Goal: Complete application form: Complete application form

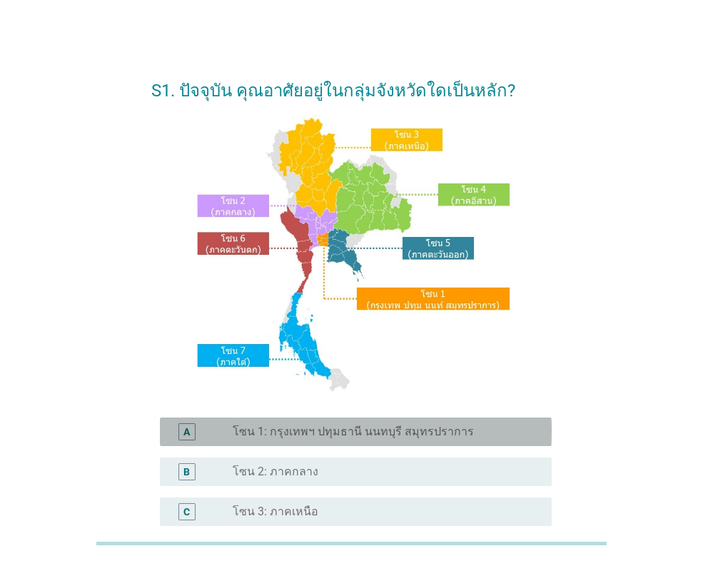
click at [388, 435] on label "โซน 1: กรุงเทพฯ ปทุมธานี นนทบุรี สมุทรปราการ" at bounding box center [353, 432] width 241 height 14
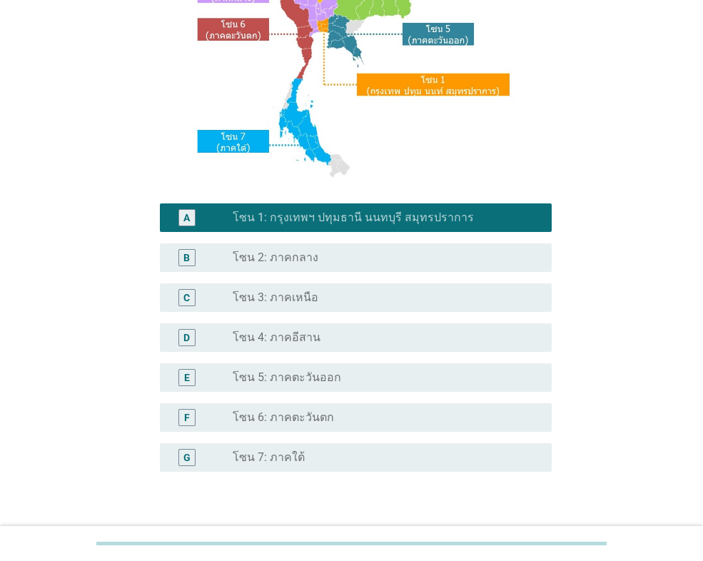
scroll to position [309, 0]
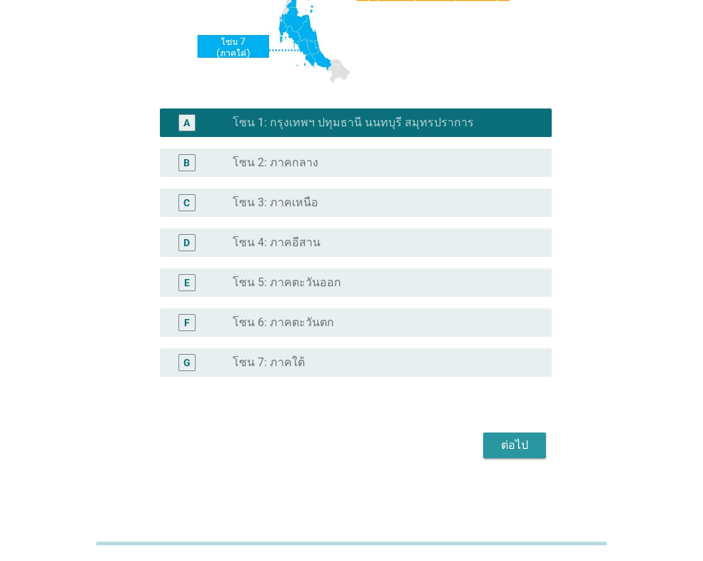
click at [511, 444] on div "ต่อไป" at bounding box center [515, 445] width 40 height 17
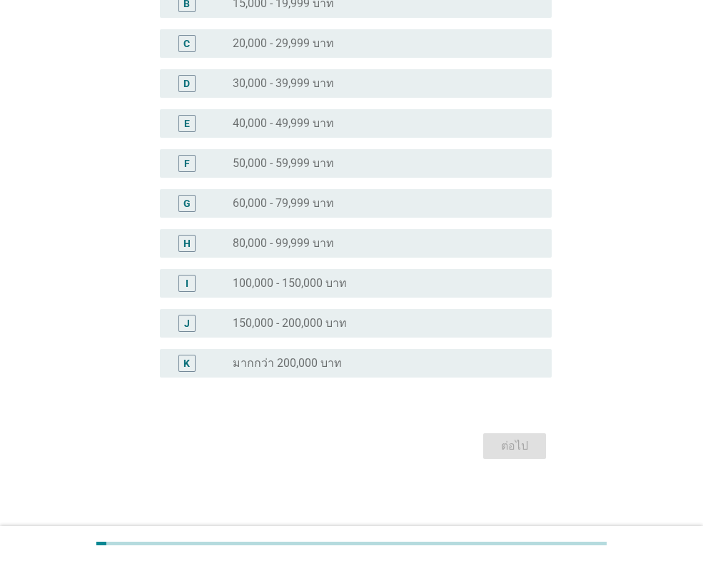
scroll to position [0, 0]
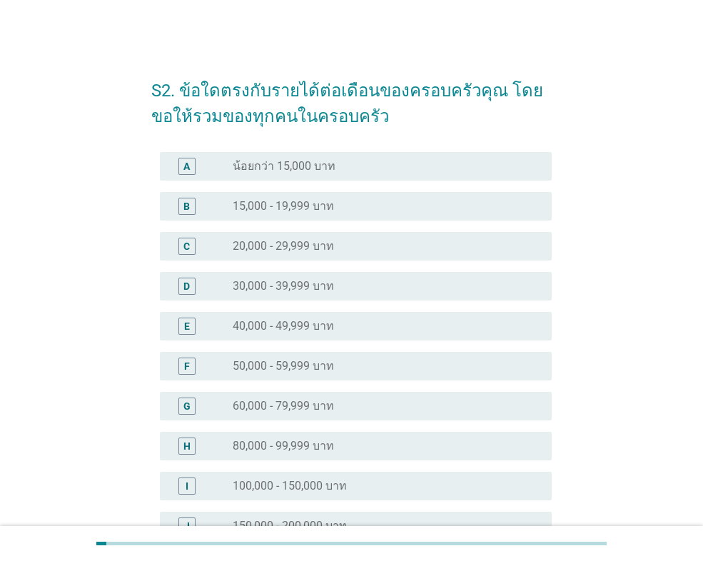
click at [372, 321] on div "radio_button_unchecked 40,000 - 49,999 บาท" at bounding box center [381, 326] width 296 height 14
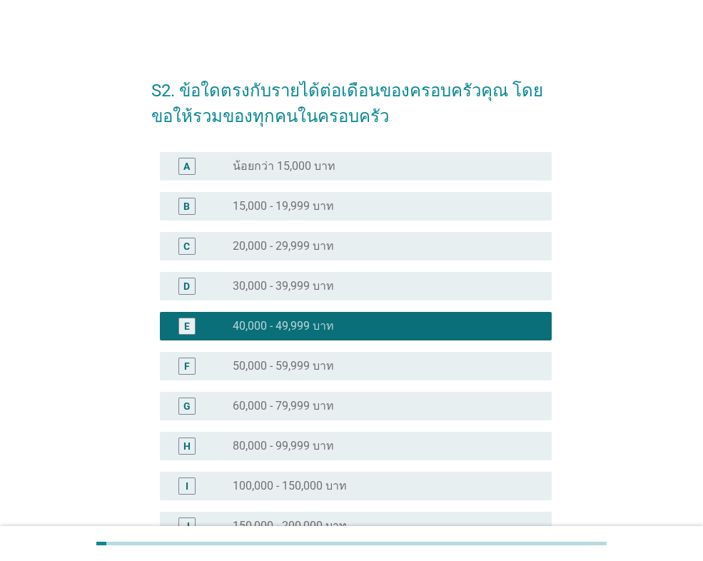
scroll to position [203, 0]
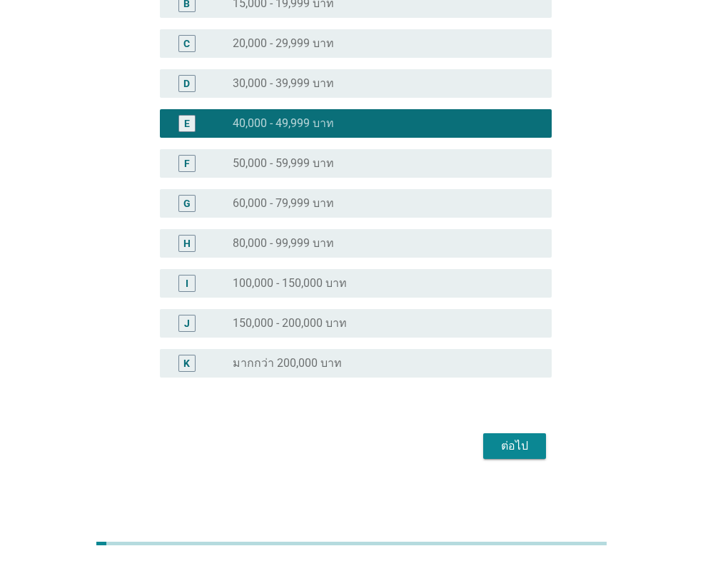
click at [520, 453] on div "ต่อไป" at bounding box center [515, 446] width 40 height 17
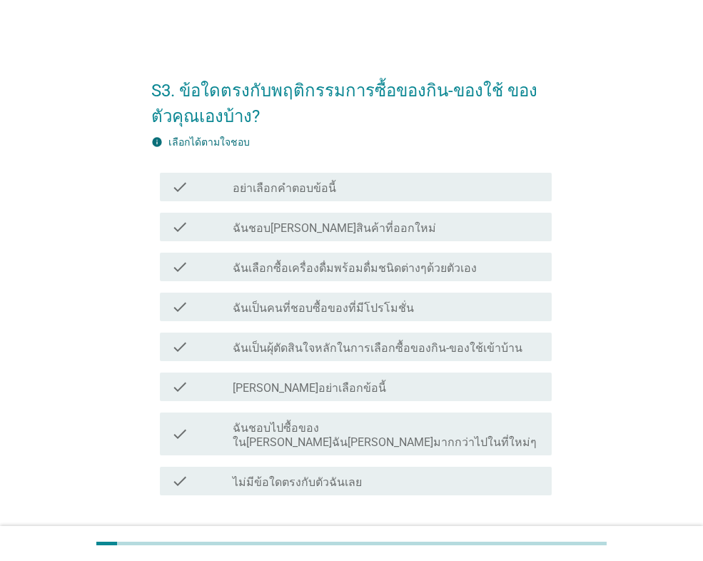
click at [485, 349] on label "ฉันเป็นผุ้ตัดสินใจหลักในการเลือกซื้อของกิน-ของใช้เข้าบ้าน" at bounding box center [378, 348] width 290 height 14
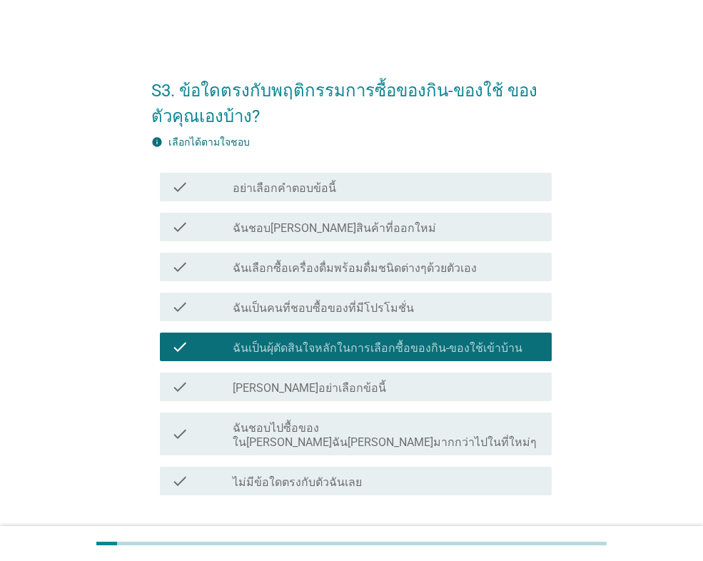
scroll to position [86, 0]
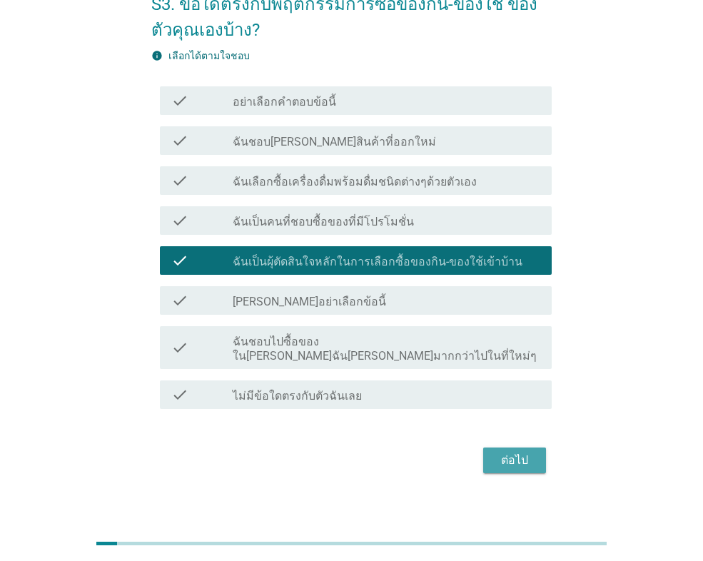
click at [521, 454] on div "ต่อไป" at bounding box center [515, 460] width 40 height 17
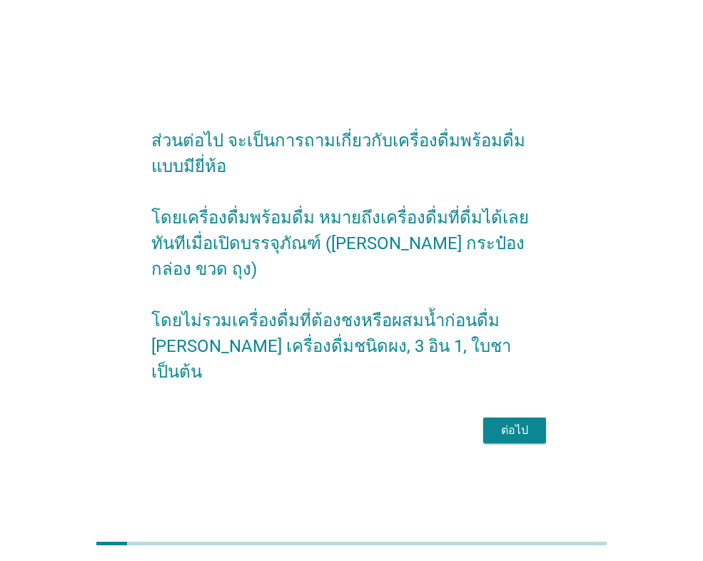
click at [525, 422] on div "ต่อไป" at bounding box center [515, 430] width 40 height 17
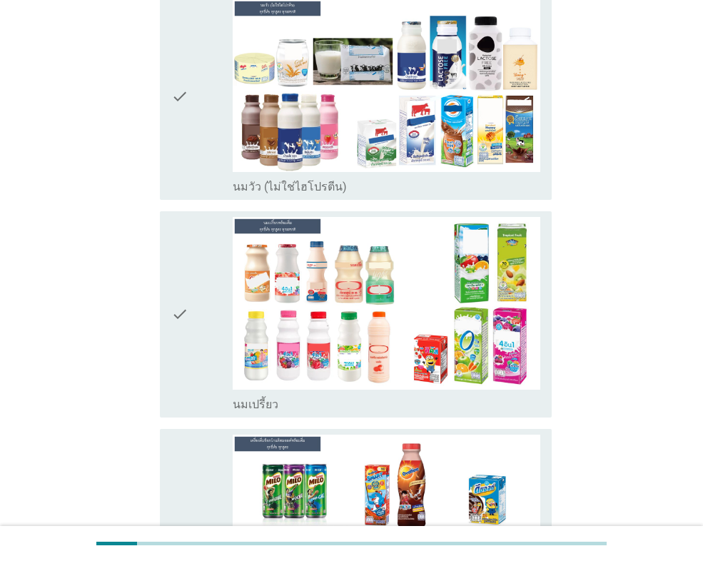
scroll to position [143, 0]
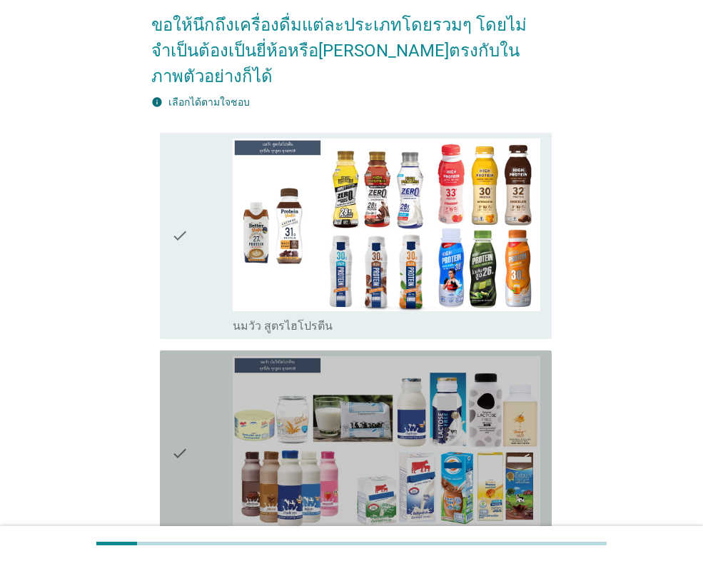
click at [173, 422] on icon "check" at bounding box center [179, 453] width 17 height 195
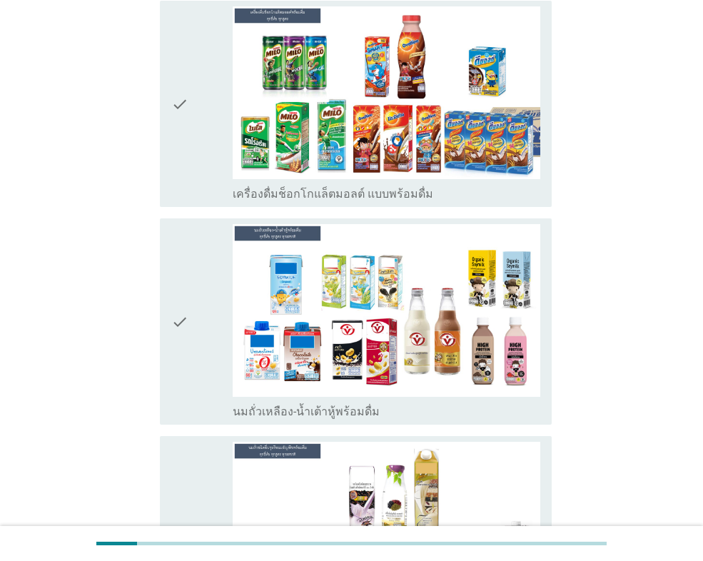
scroll to position [999, 0]
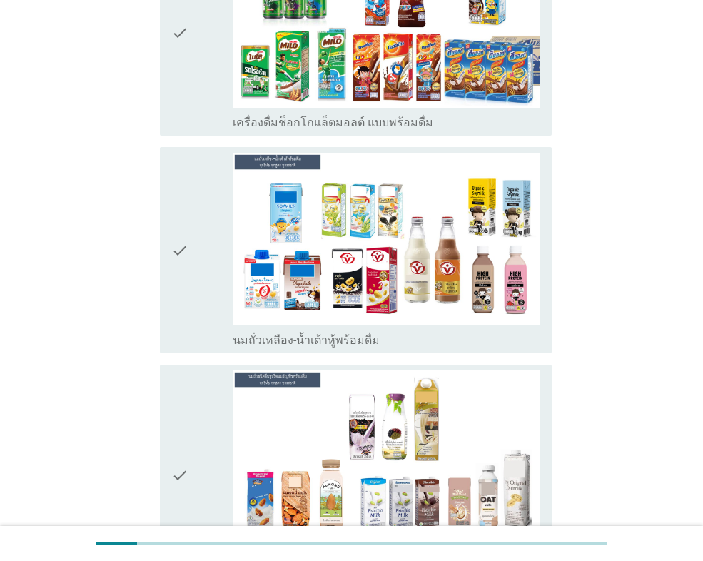
click at [167, 221] on div "check check_box_outline_blank นมถั่วเหลือง-น้ำเต้าหู้พร้อมดื่ม" at bounding box center [356, 250] width 392 height 206
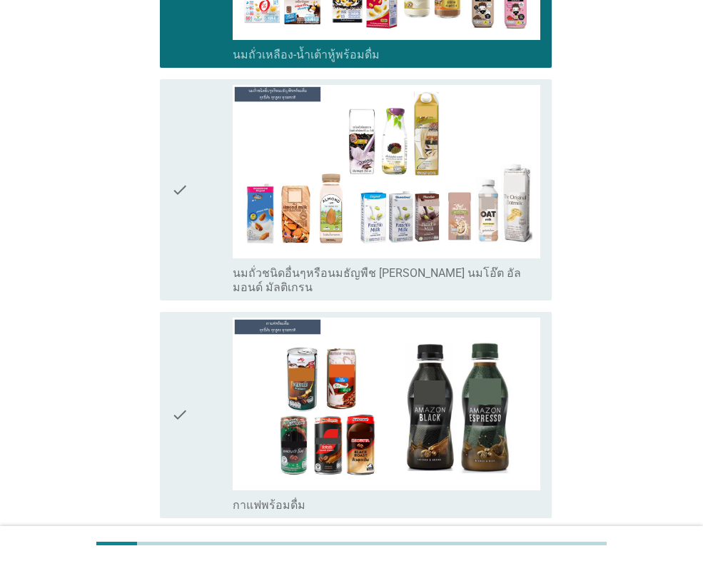
scroll to position [1428, 0]
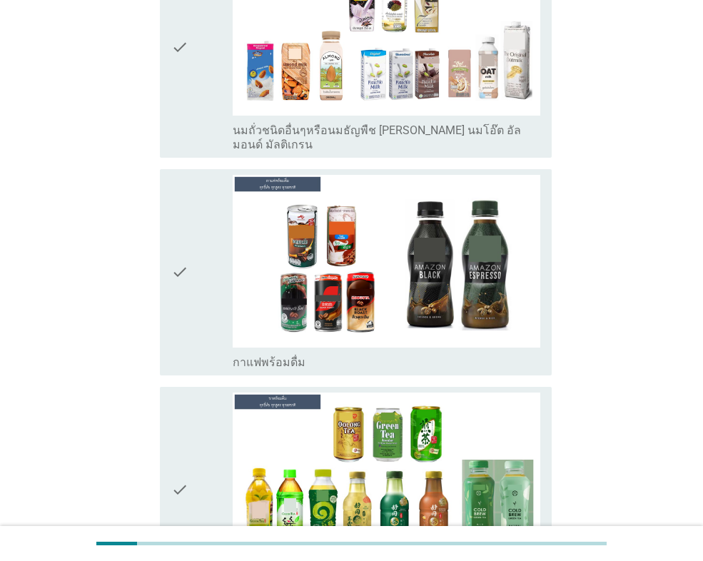
drag, startPoint x: 207, startPoint y: 258, endPoint x: 214, endPoint y: 256, distance: 7.5
click at [211, 257] on div "check" at bounding box center [201, 272] width 61 height 195
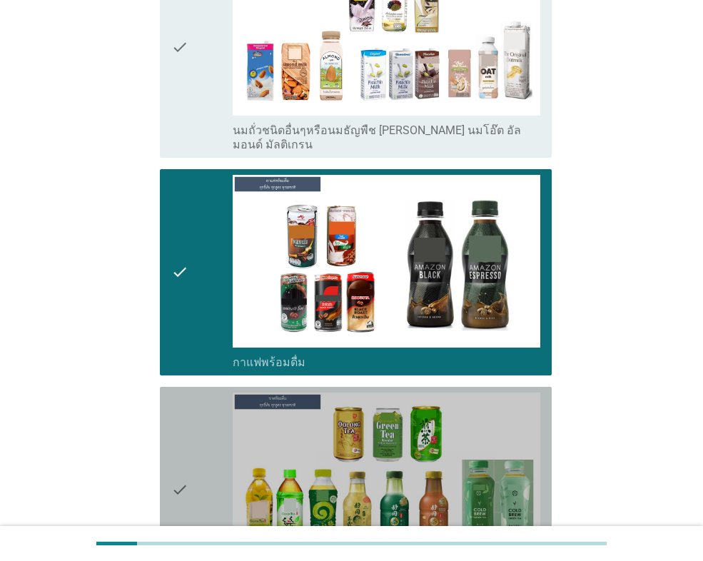
drag, startPoint x: 186, startPoint y: 440, endPoint x: 226, endPoint y: 417, distance: 45.4
click at [186, 438] on icon "check" at bounding box center [179, 490] width 17 height 195
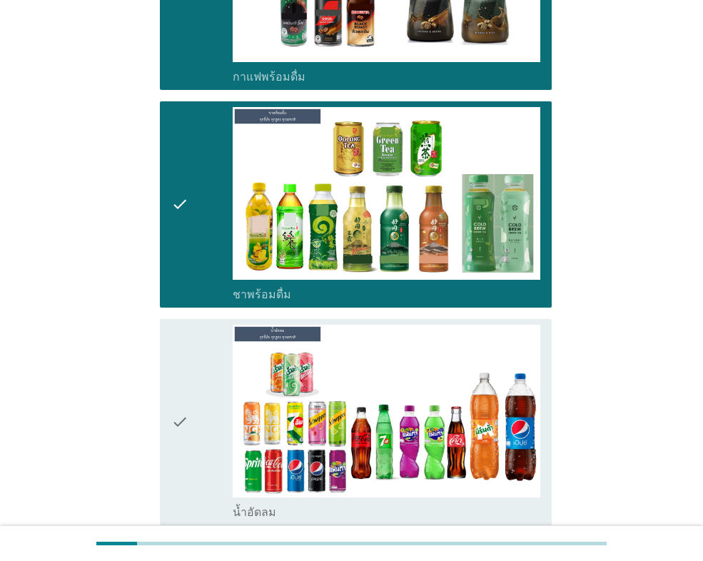
scroll to position [1927, 0]
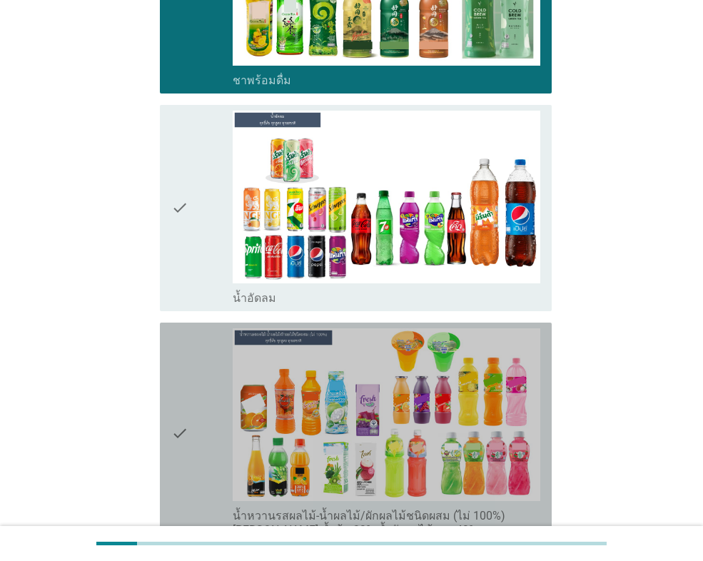
click at [177, 385] on icon "check" at bounding box center [179, 432] width 17 height 209
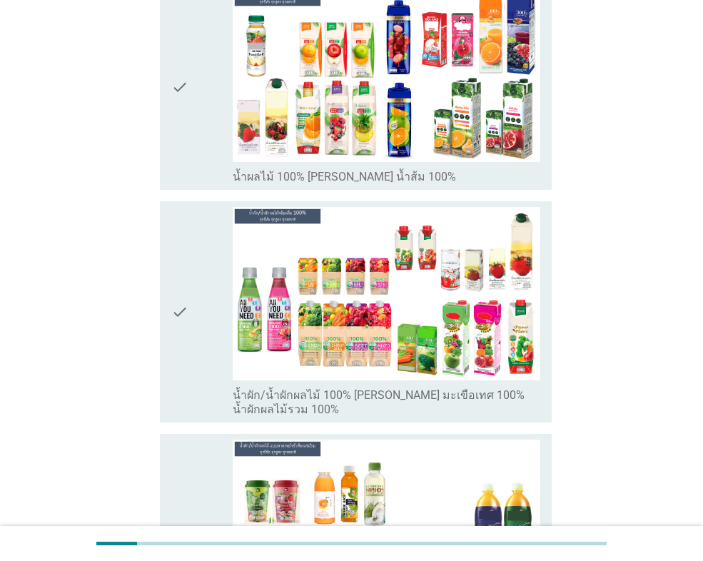
scroll to position [2570, 0]
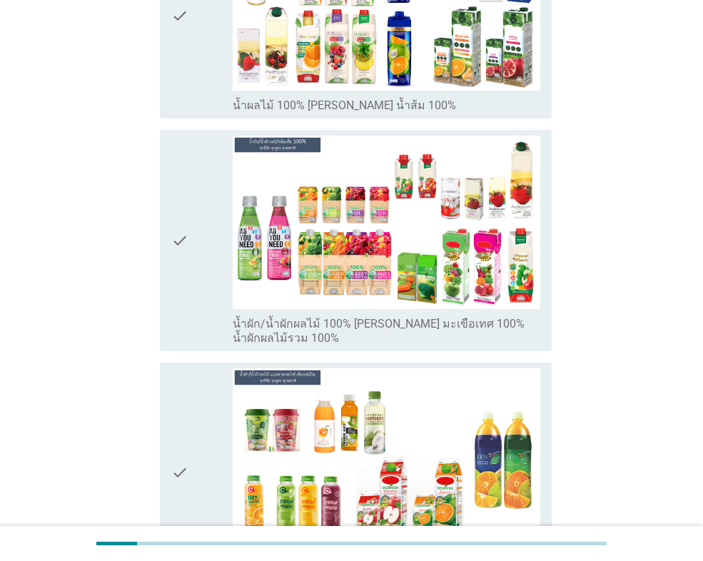
click at [186, 252] on icon "check" at bounding box center [179, 240] width 17 height 209
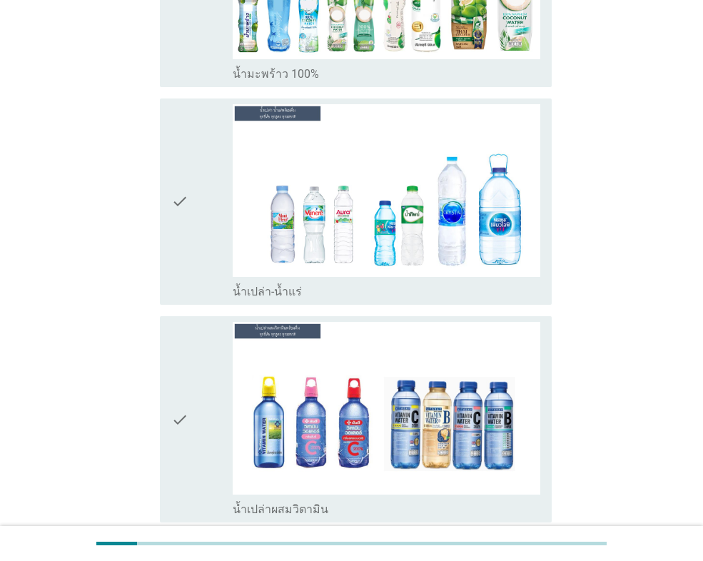
scroll to position [3355, 0]
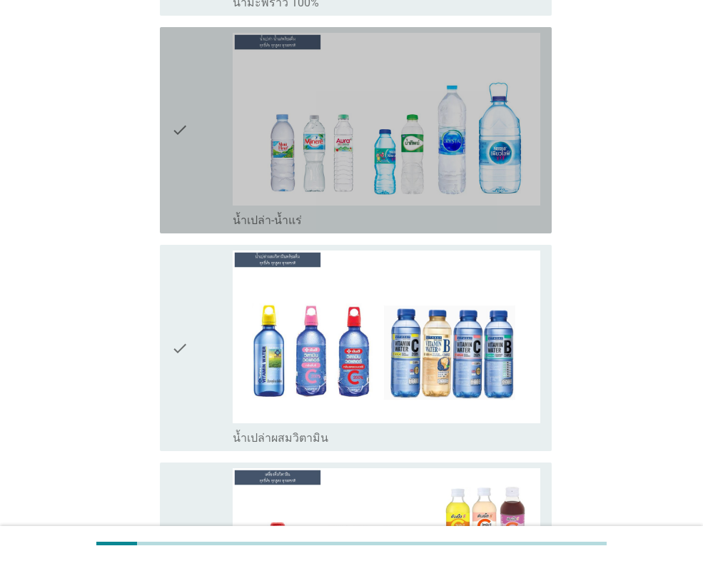
click at [208, 116] on div "check" at bounding box center [201, 130] width 61 height 195
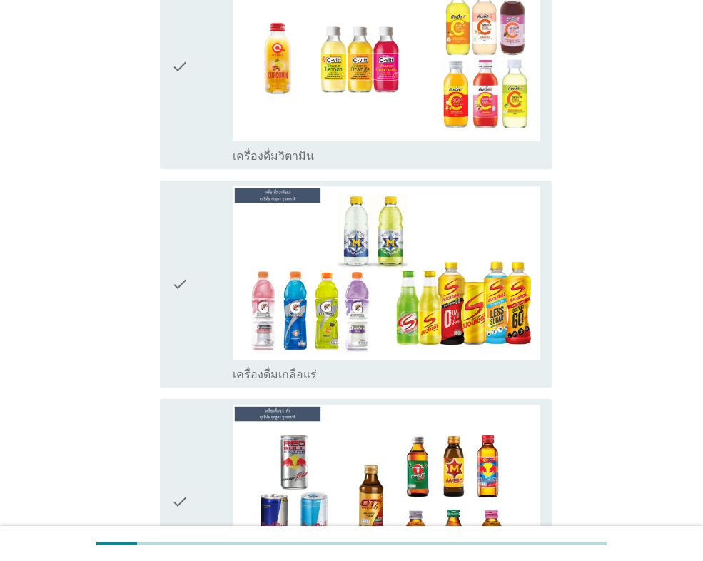
scroll to position [3926, 0]
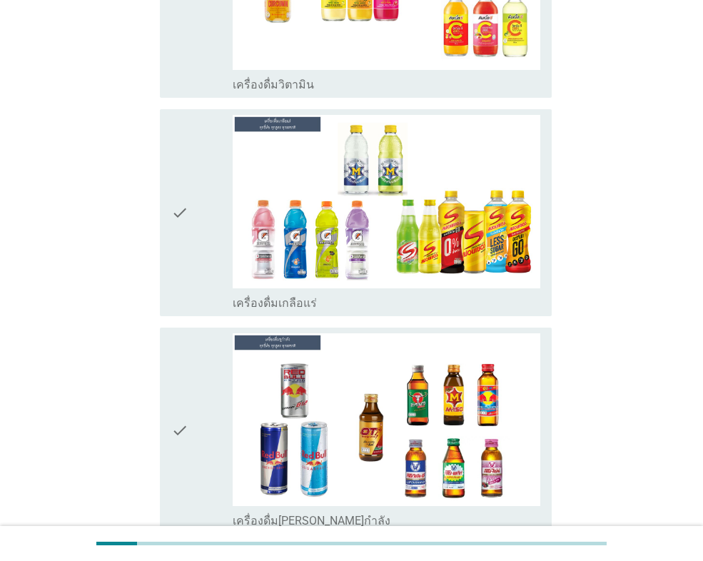
click at [203, 135] on div "check" at bounding box center [201, 212] width 61 height 195
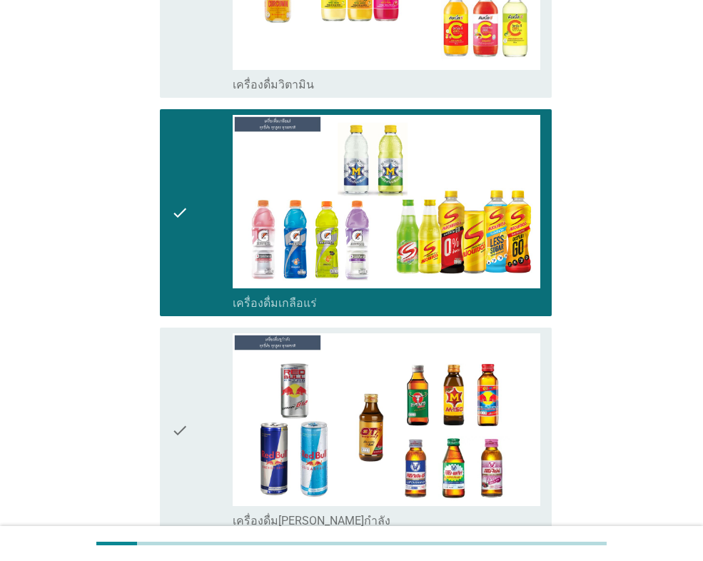
scroll to position [4212, 0]
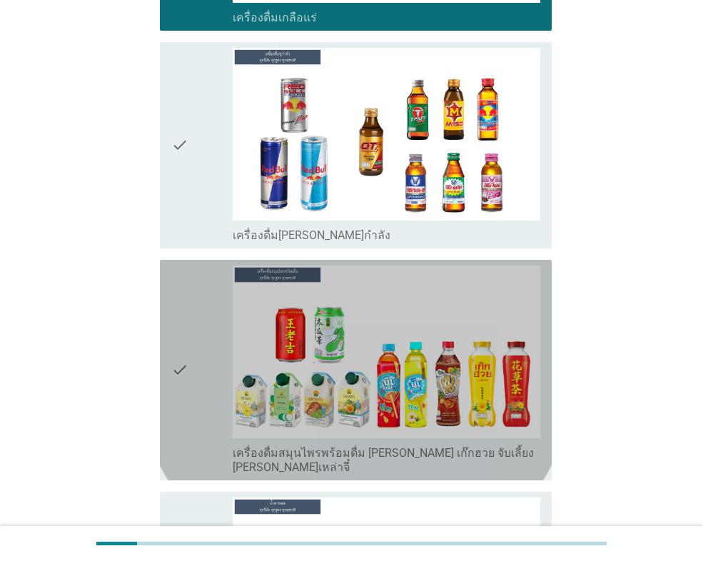
click at [185, 306] on icon "check" at bounding box center [179, 370] width 17 height 209
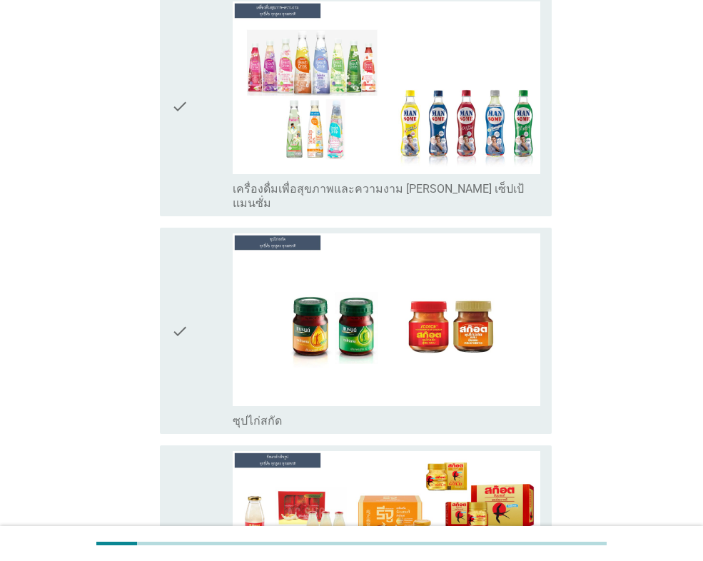
scroll to position [5101, 0]
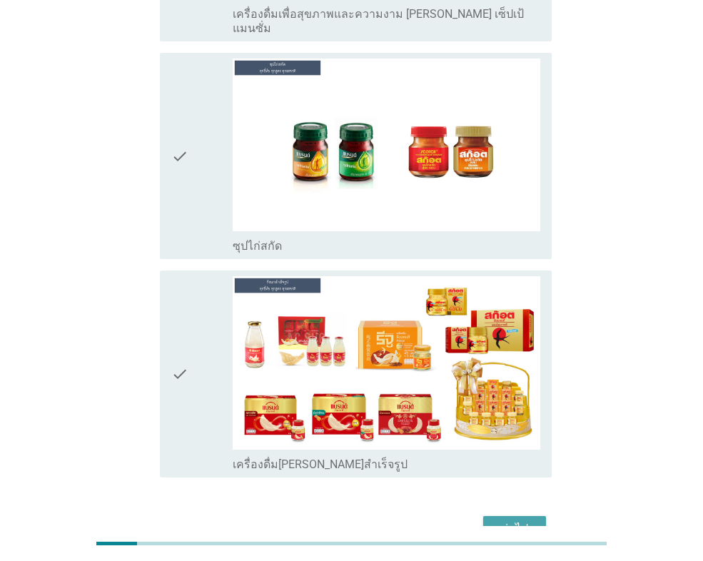
click at [513, 516] on button "ต่อไป" at bounding box center [514, 529] width 63 height 26
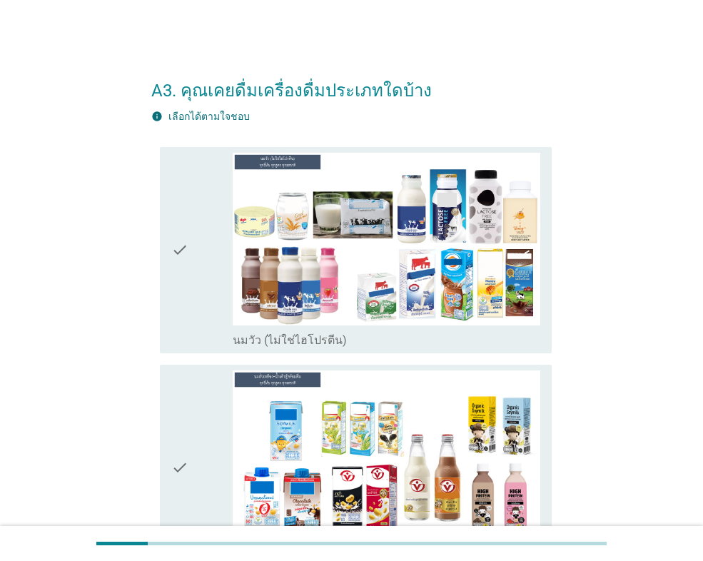
scroll to position [71, 0]
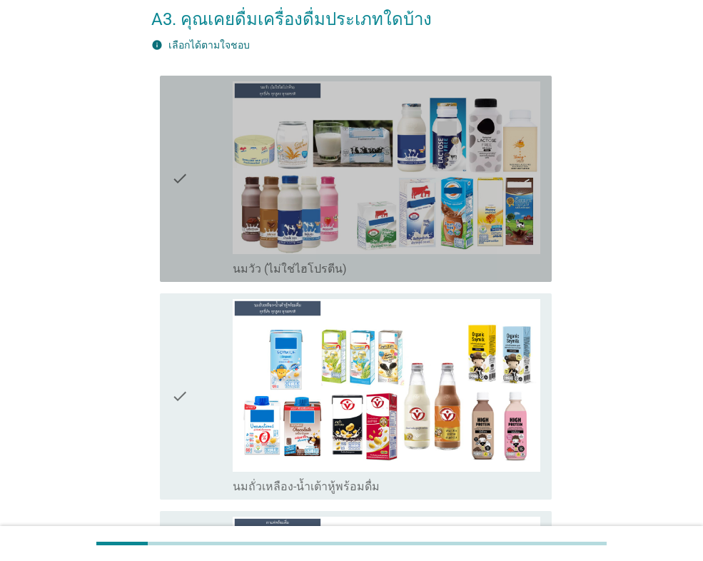
click at [194, 168] on div "check" at bounding box center [201, 178] width 61 height 195
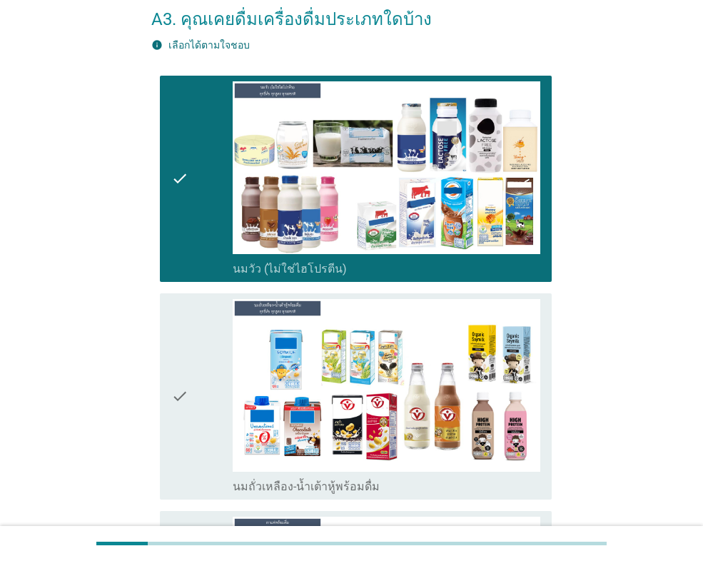
click at [204, 353] on div "check" at bounding box center [201, 396] width 61 height 195
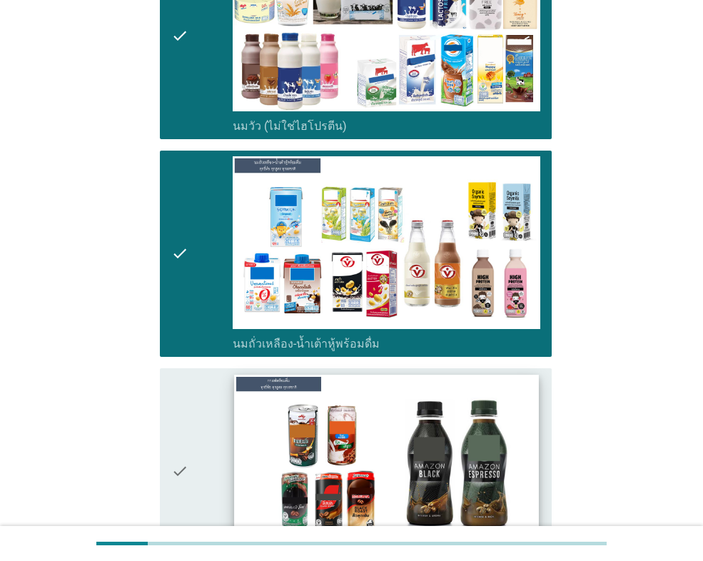
scroll to position [357, 0]
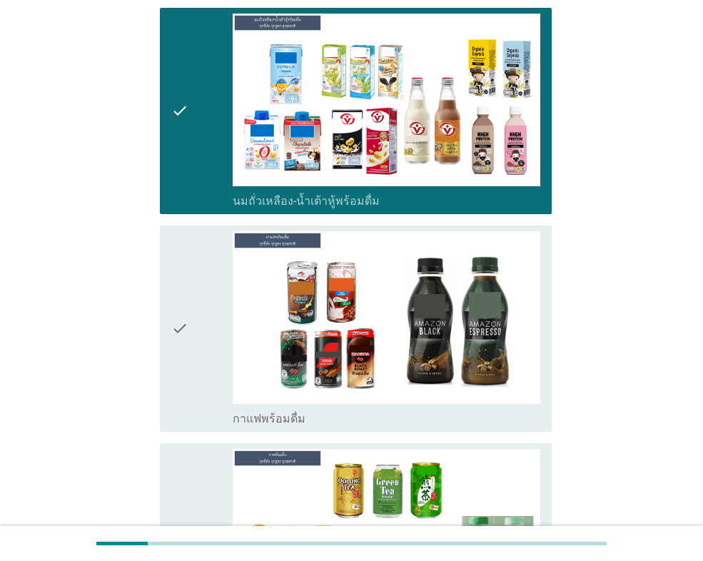
click at [208, 339] on div "check" at bounding box center [201, 328] width 61 height 195
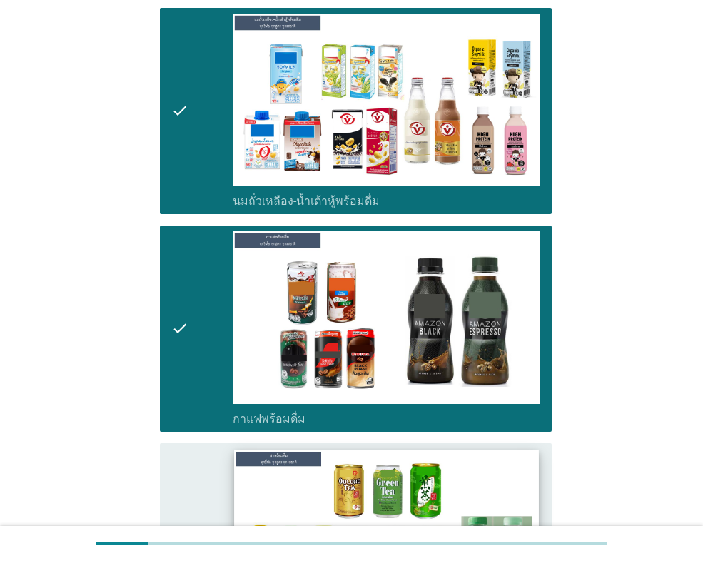
scroll to position [571, 0]
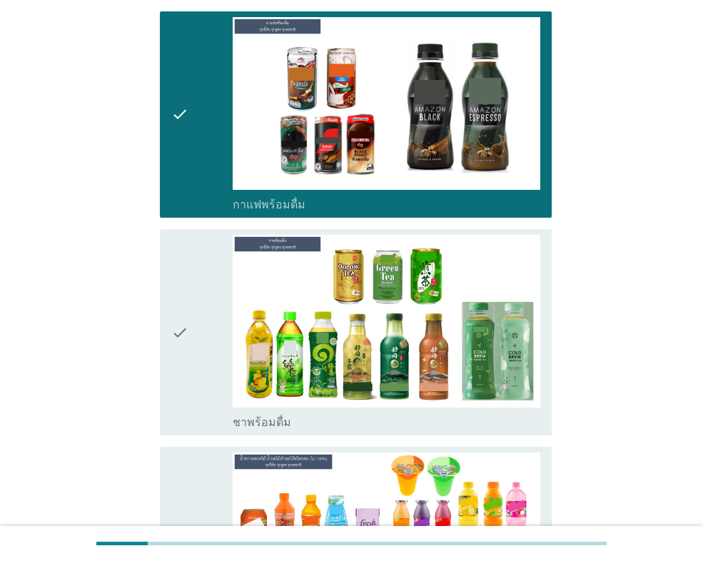
click at [195, 324] on div "check" at bounding box center [201, 332] width 61 height 195
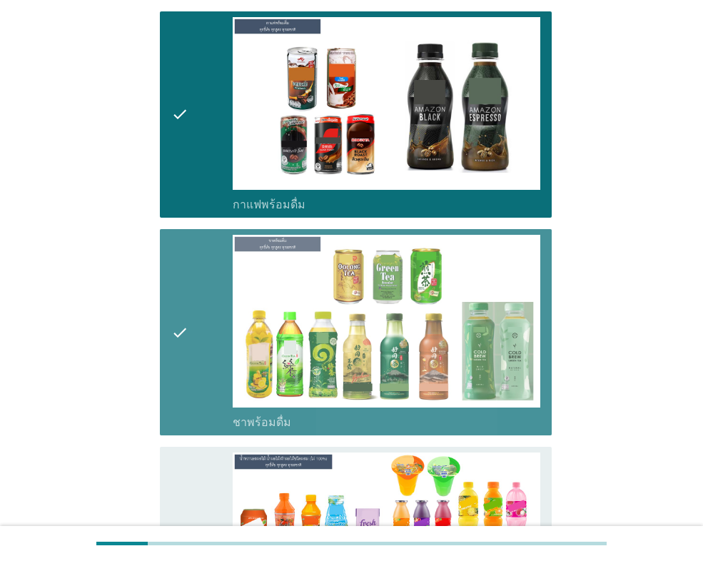
scroll to position [857, 0]
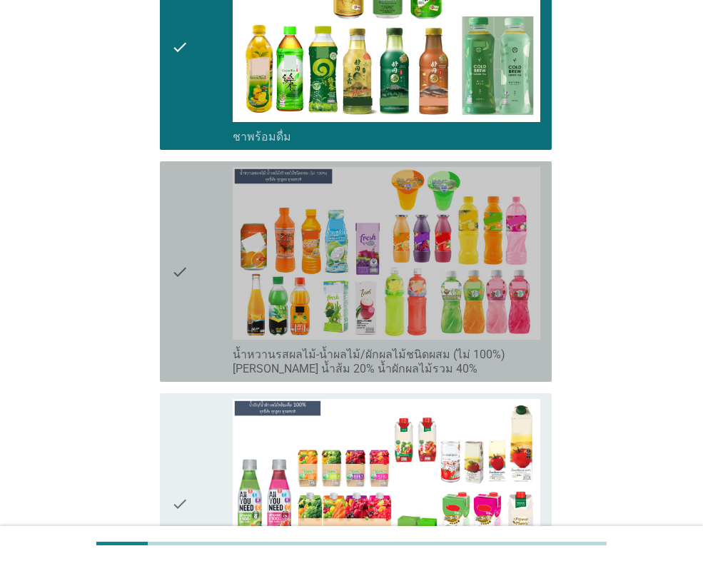
click at [211, 280] on div "check" at bounding box center [201, 271] width 61 height 209
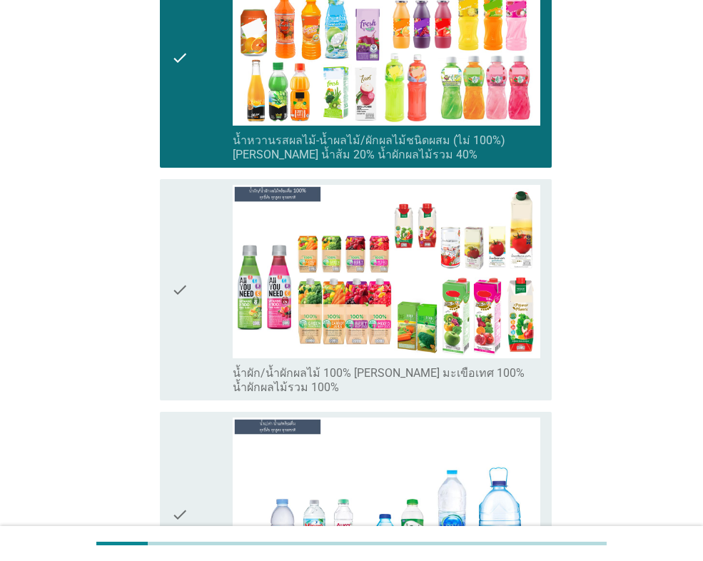
click at [197, 271] on div "check" at bounding box center [201, 289] width 61 height 209
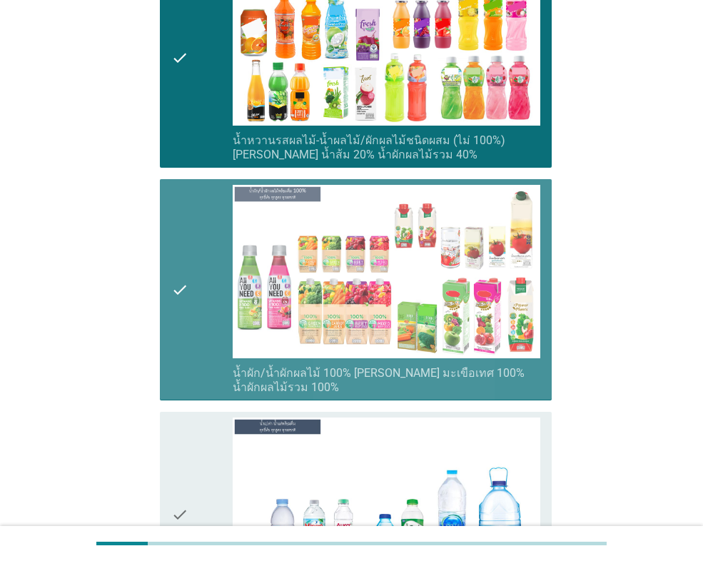
scroll to position [1356, 0]
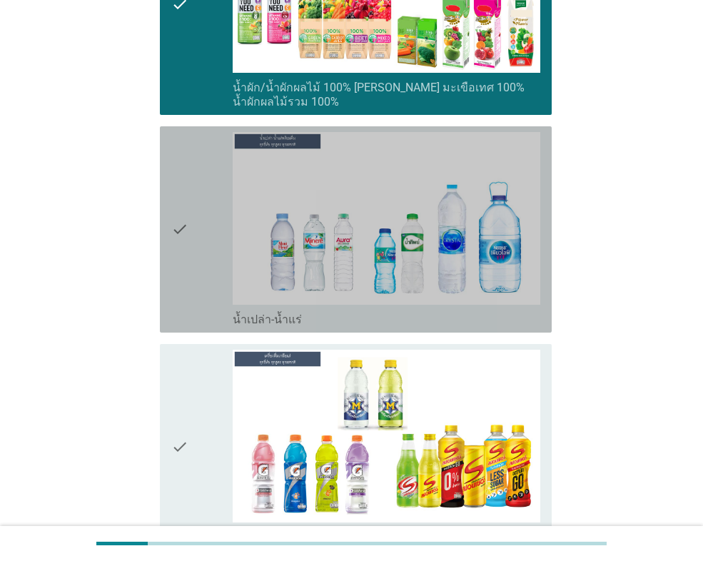
click at [191, 274] on div "check" at bounding box center [201, 229] width 61 height 195
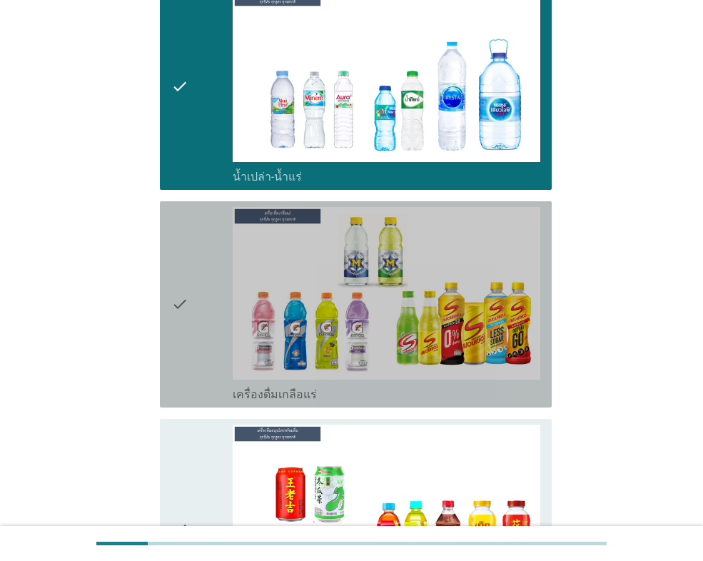
click at [206, 296] on div "check" at bounding box center [201, 304] width 61 height 195
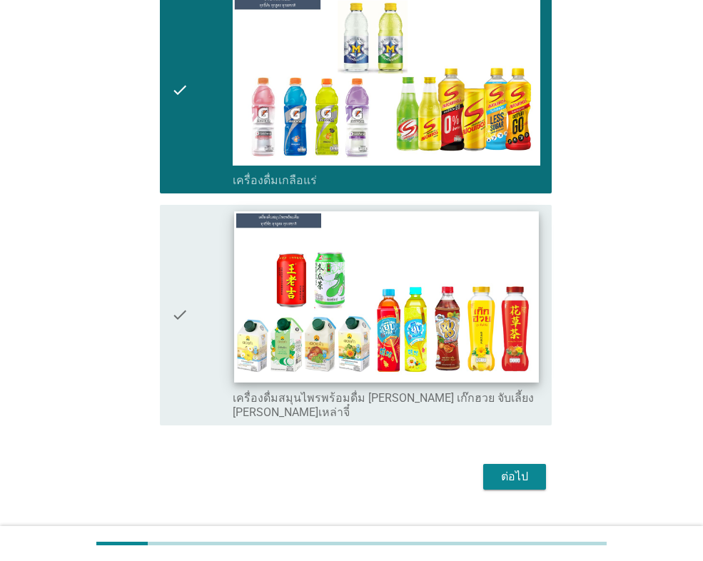
scroll to position [1730, 0]
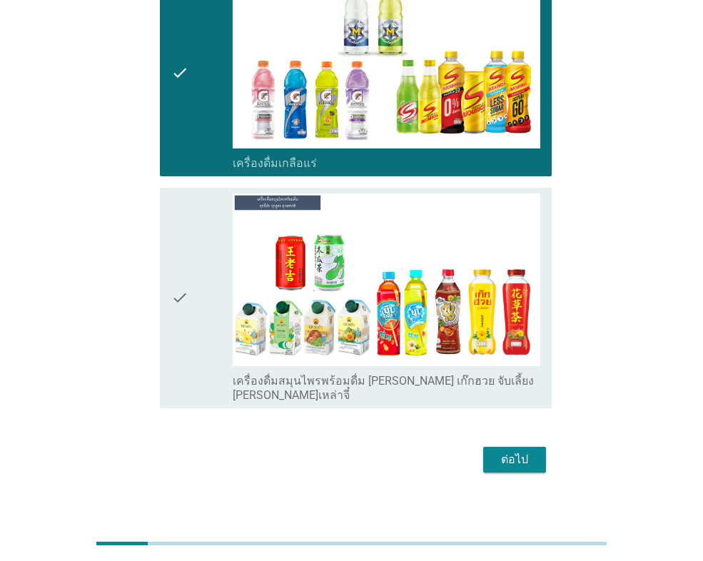
click at [213, 296] on div "check" at bounding box center [201, 297] width 61 height 209
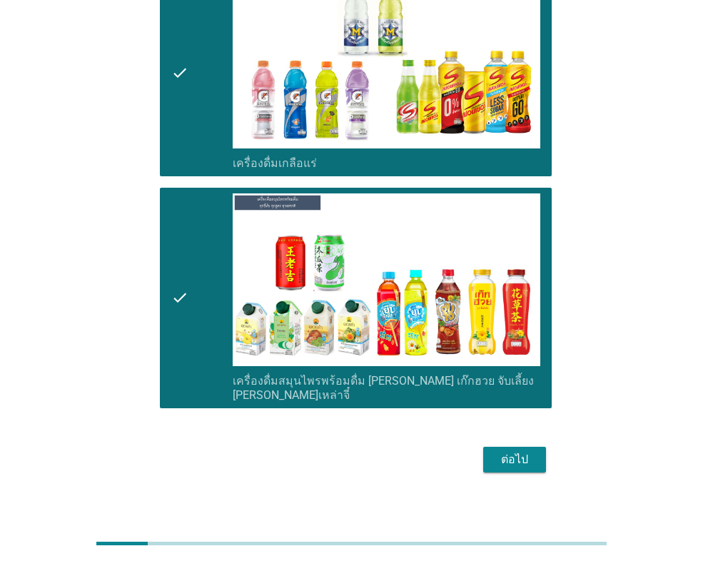
click at [500, 451] on div "ต่อไป" at bounding box center [515, 459] width 40 height 17
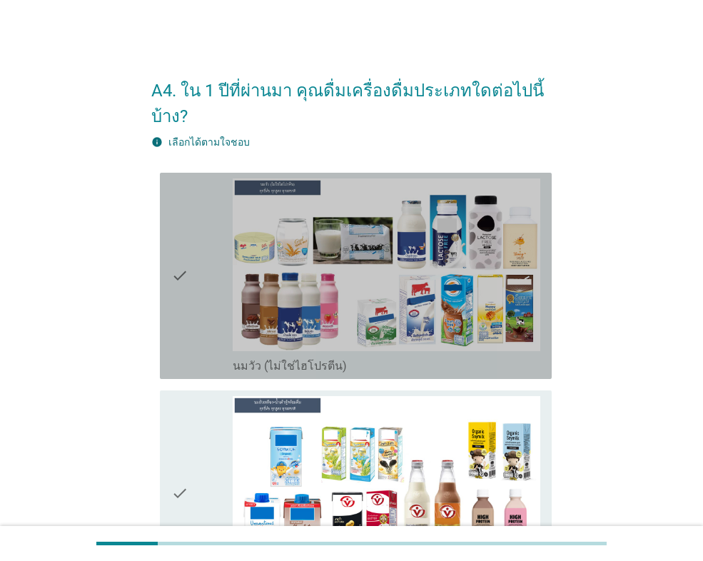
click at [179, 302] on icon "check" at bounding box center [179, 275] width 17 height 195
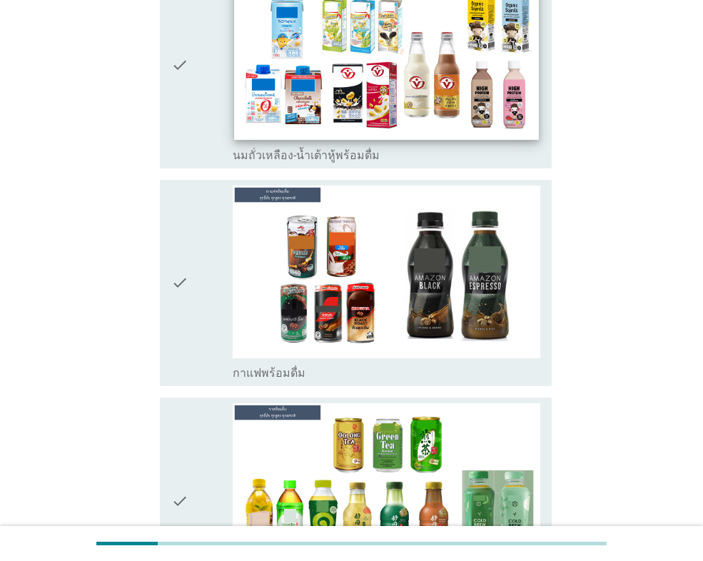
scroll to position [571, 0]
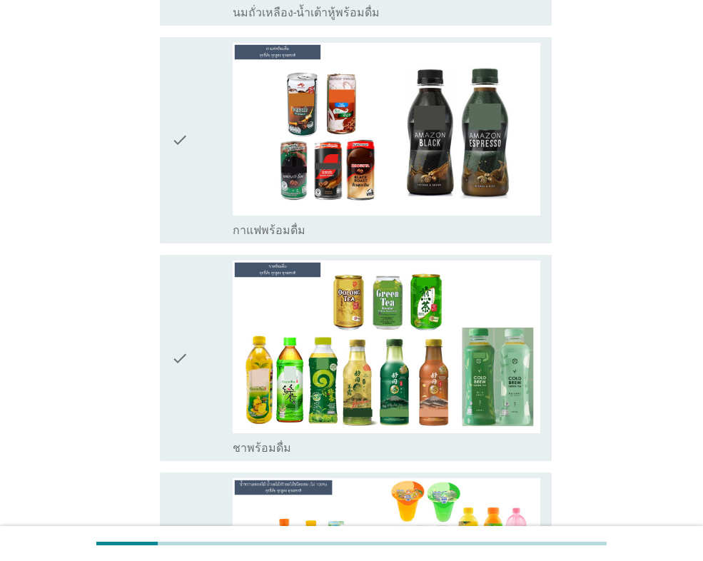
click at [196, 154] on div "check" at bounding box center [201, 140] width 61 height 195
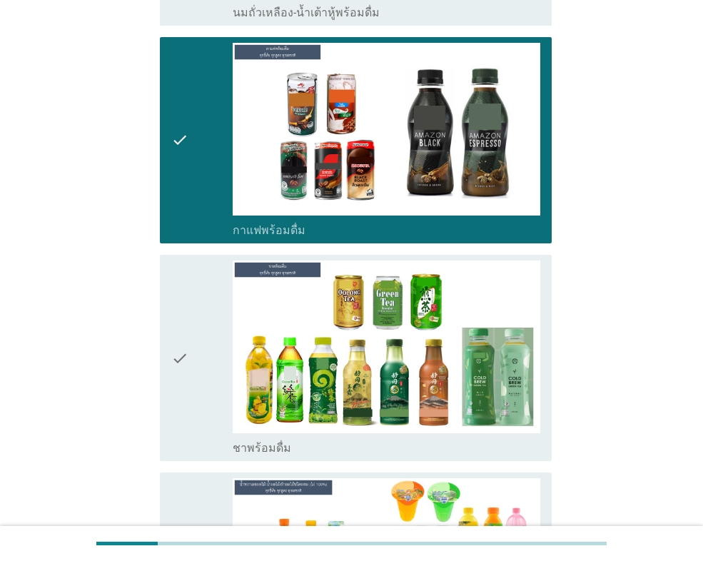
click at [227, 326] on div "check" at bounding box center [201, 358] width 61 height 195
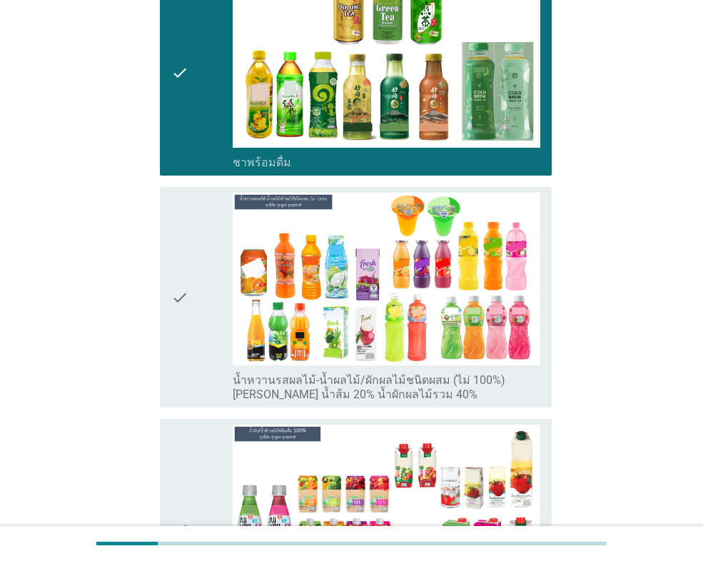
scroll to position [999, 0]
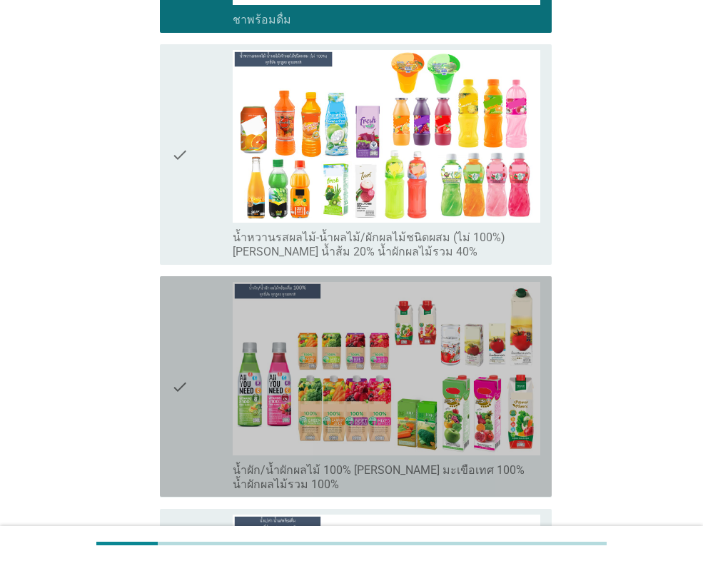
click at [193, 332] on div "check" at bounding box center [201, 386] width 61 height 209
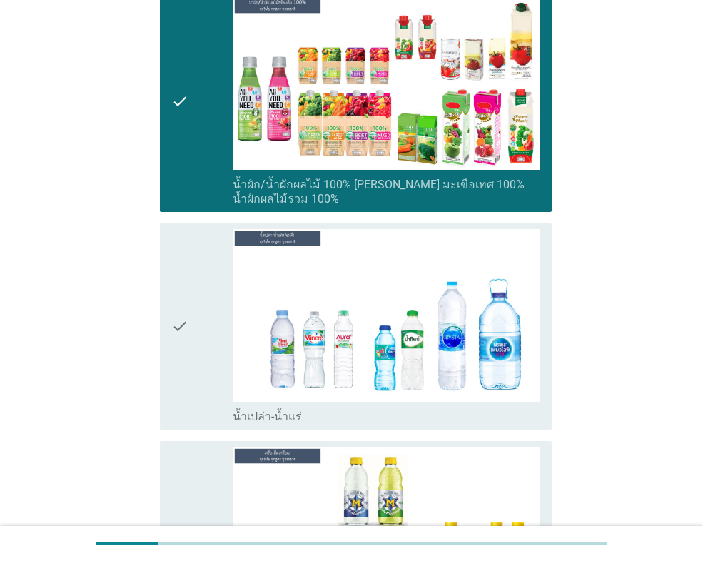
scroll to position [1499, 0]
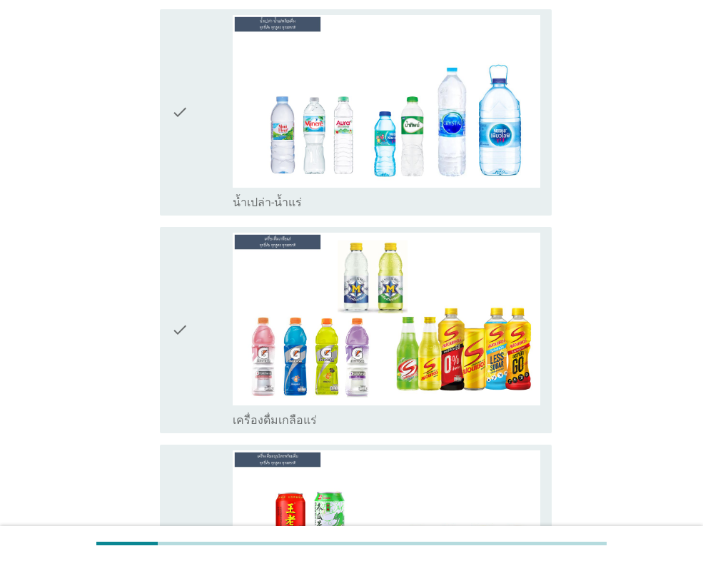
click at [207, 348] on div "check" at bounding box center [201, 330] width 61 height 195
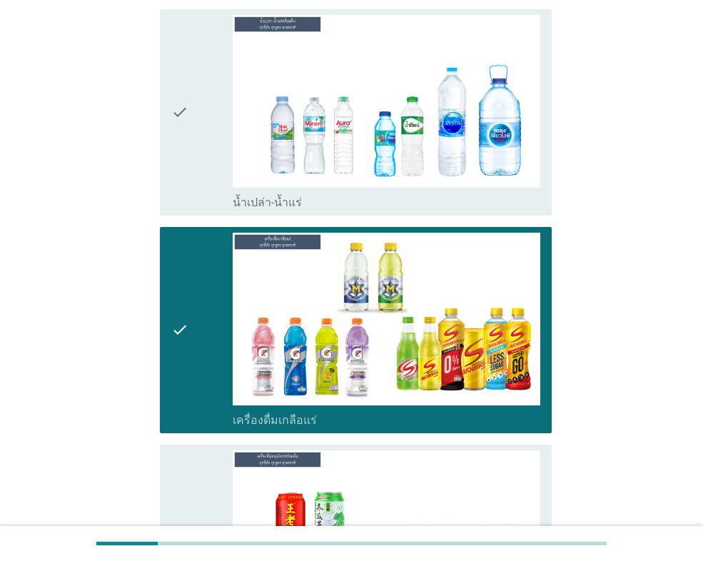
scroll to position [1785, 0]
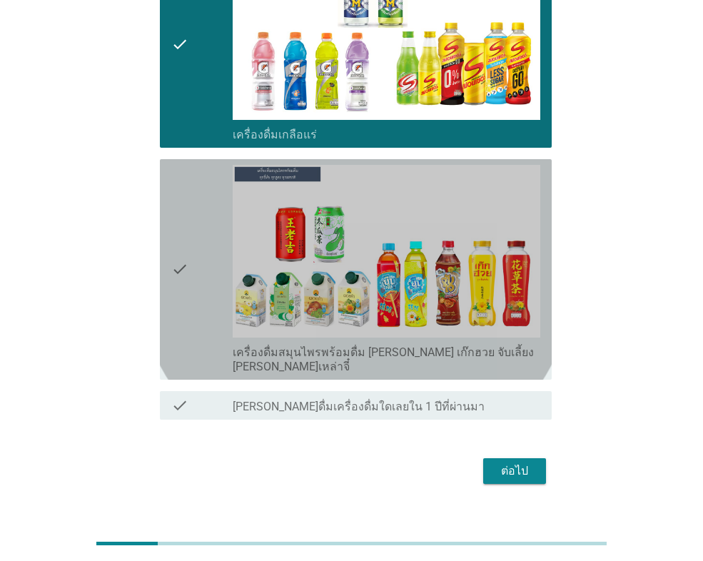
click at [197, 298] on div "check" at bounding box center [201, 269] width 61 height 209
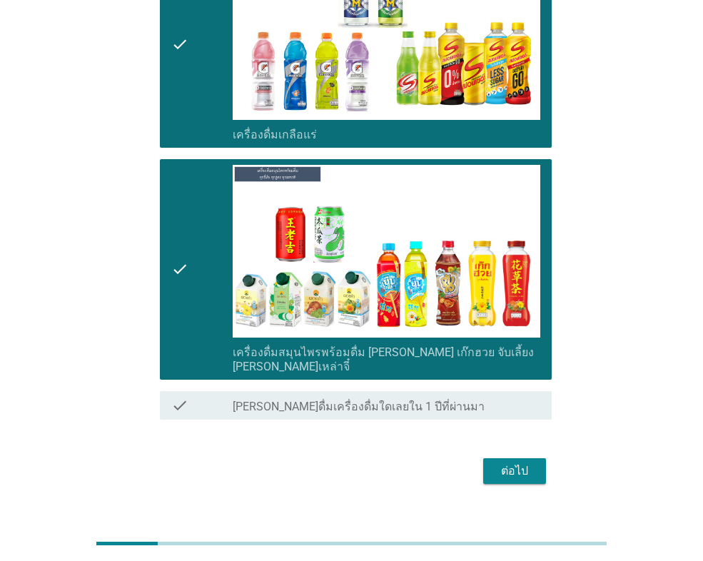
click at [518, 463] on div "ต่อไป" at bounding box center [515, 471] width 40 height 17
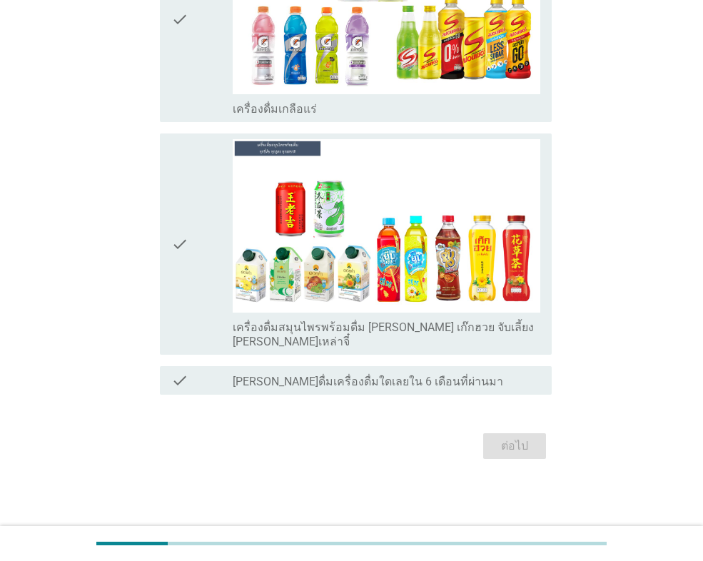
scroll to position [0, 0]
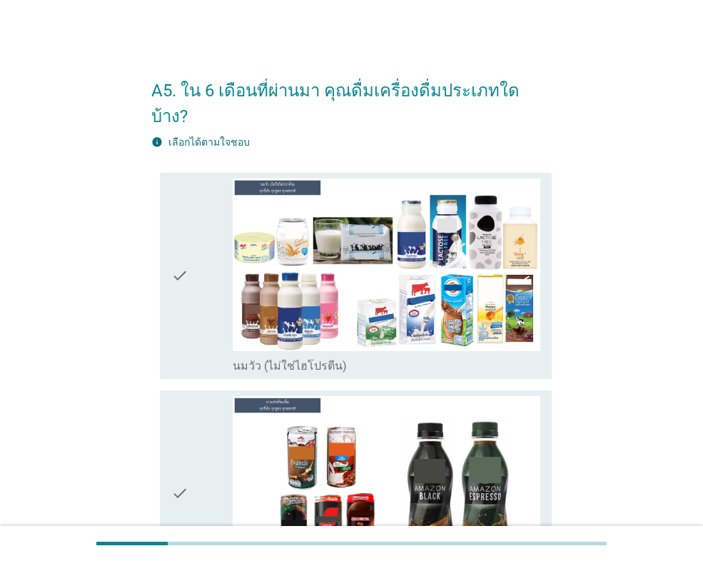
click at [177, 285] on icon "check" at bounding box center [179, 275] width 17 height 195
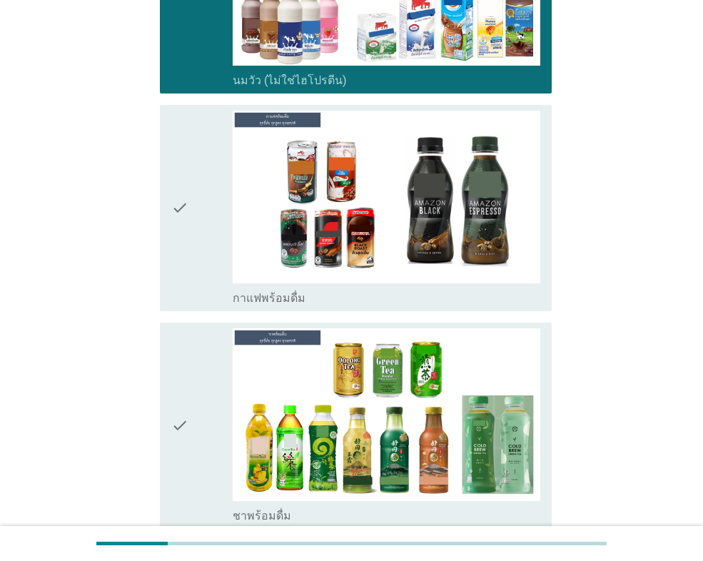
scroll to position [642, 0]
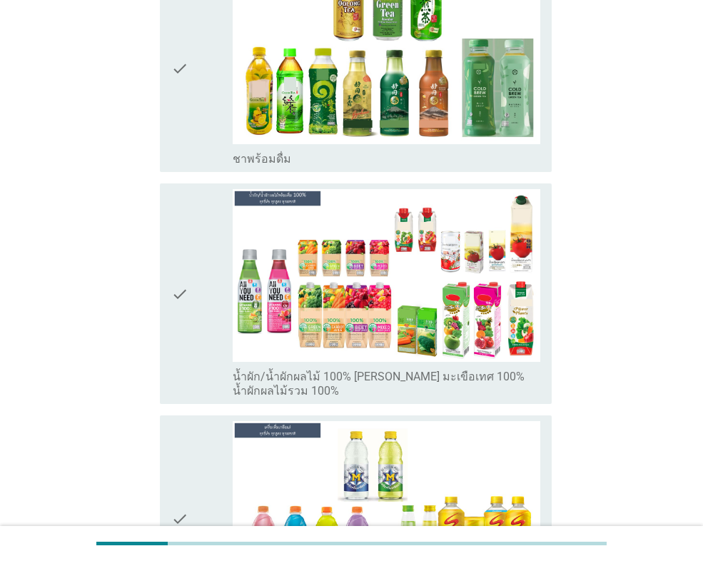
click at [186, 283] on icon "check" at bounding box center [179, 293] width 17 height 209
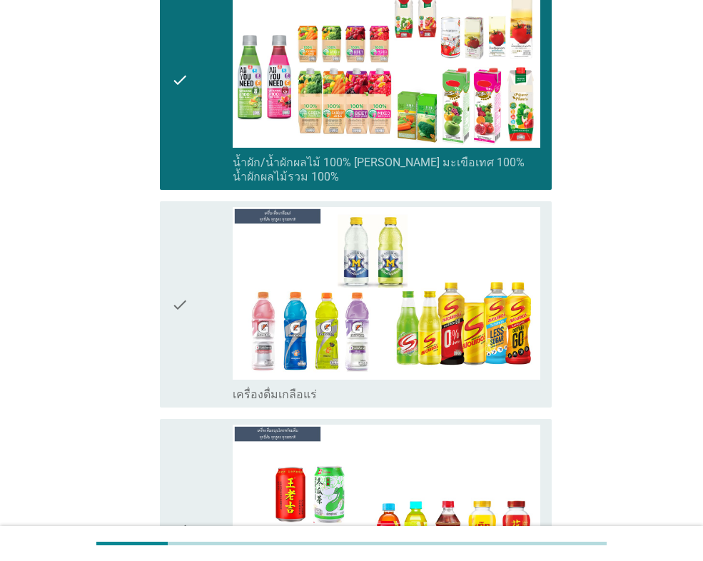
click at [191, 271] on div "check" at bounding box center [201, 304] width 61 height 195
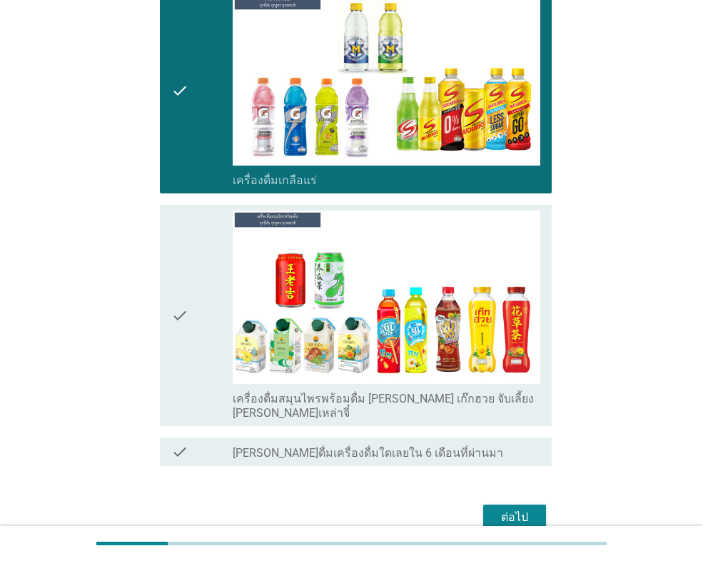
scroll to position [1102, 0]
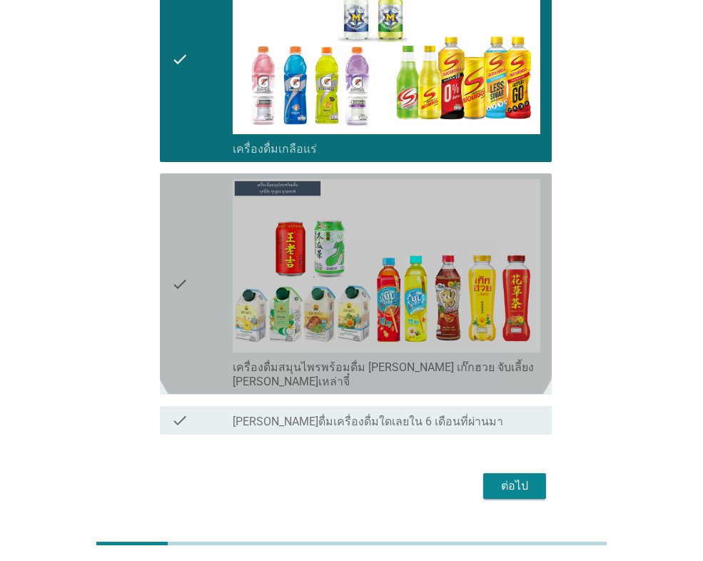
click at [198, 252] on div "check" at bounding box center [201, 283] width 61 height 209
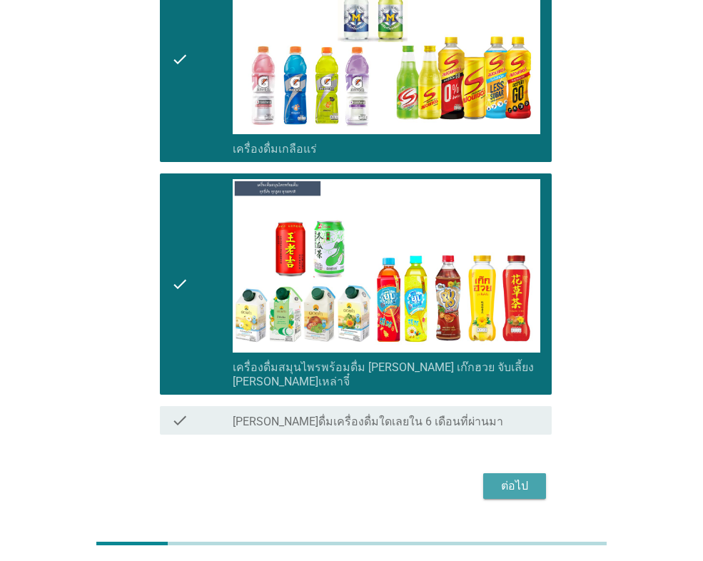
click at [528, 478] on div "ต่อไป" at bounding box center [515, 486] width 40 height 17
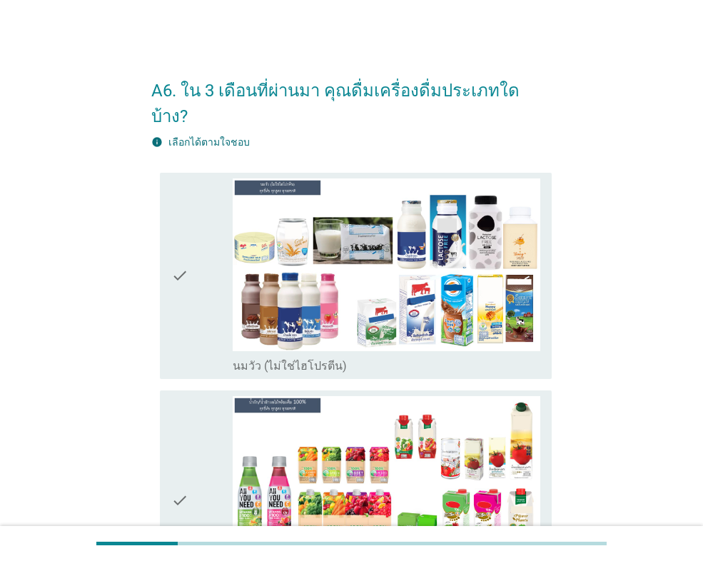
click at [213, 304] on div "check" at bounding box center [201, 275] width 61 height 195
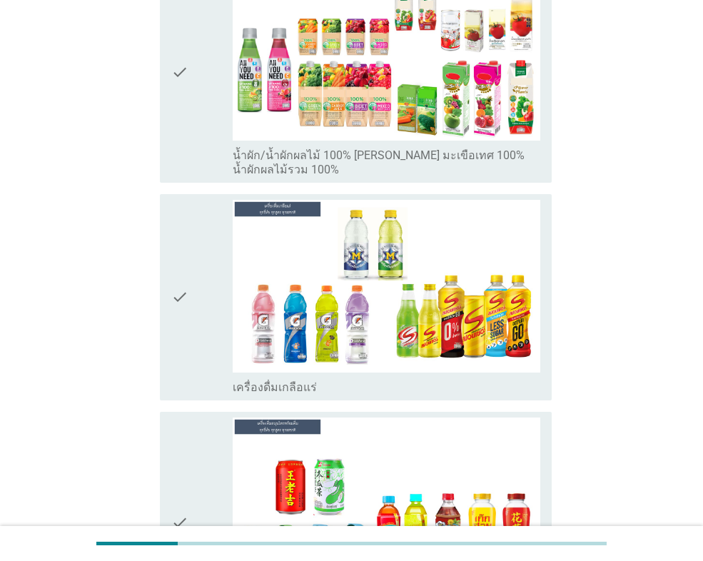
scroll to position [571, 0]
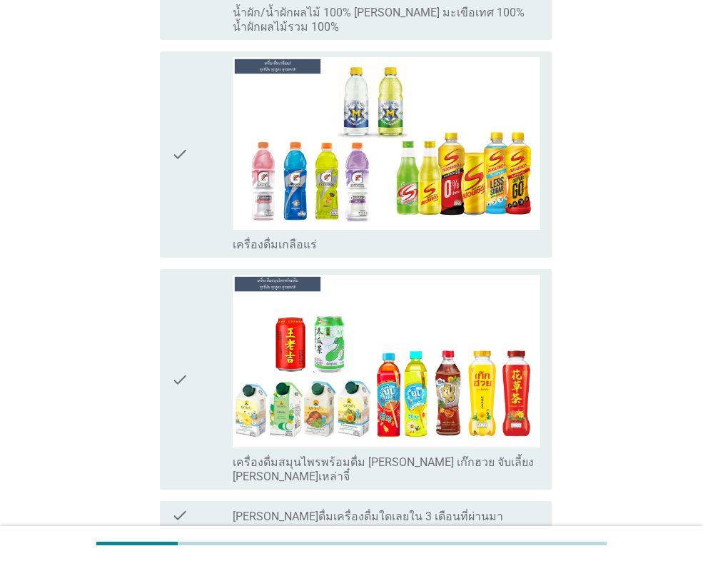
click at [216, 306] on div "check" at bounding box center [201, 379] width 61 height 209
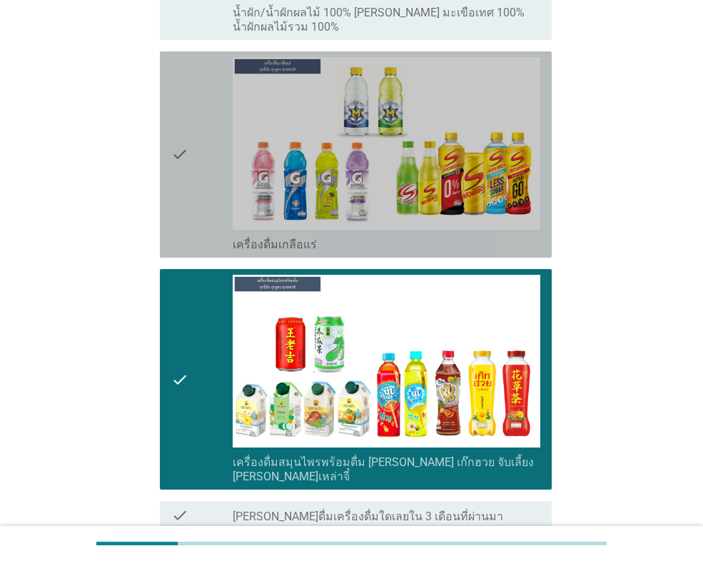
click at [224, 173] on div "check" at bounding box center [201, 154] width 61 height 195
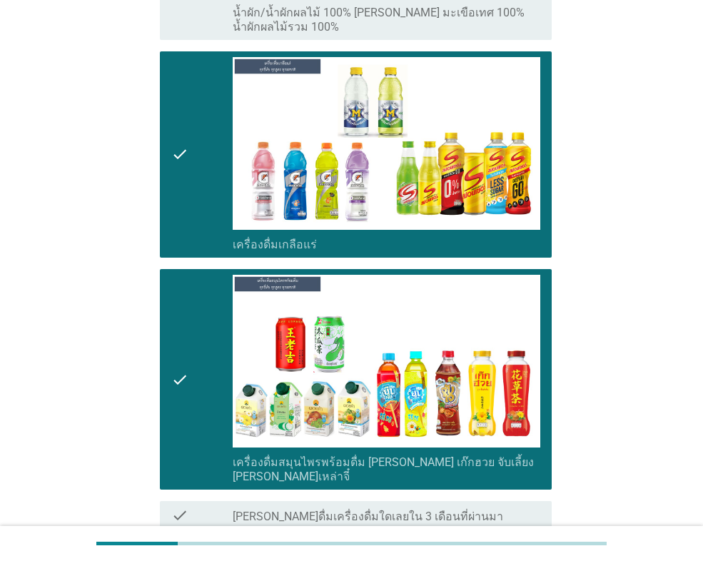
scroll to position [667, 0]
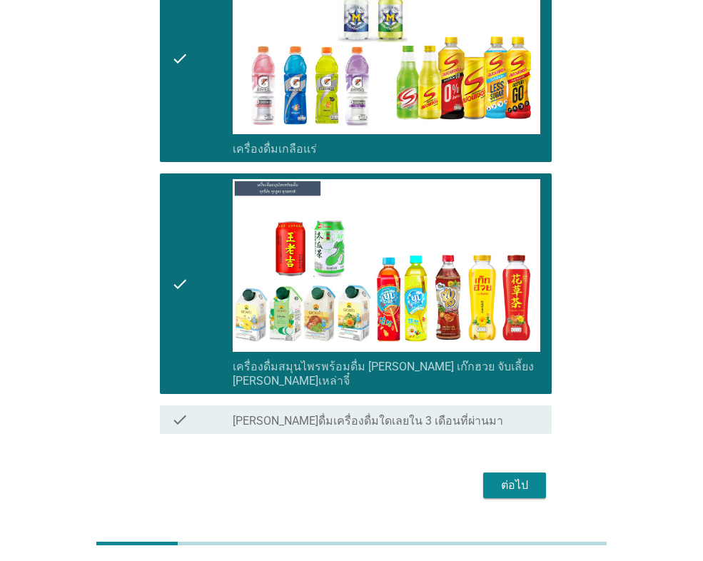
drag, startPoint x: 548, startPoint y: 447, endPoint x: 540, endPoint y: 450, distance: 8.4
click at [541, 468] on div "ต่อไป" at bounding box center [351, 485] width 400 height 34
click at [535, 473] on button "ต่อไป" at bounding box center [514, 486] width 63 height 26
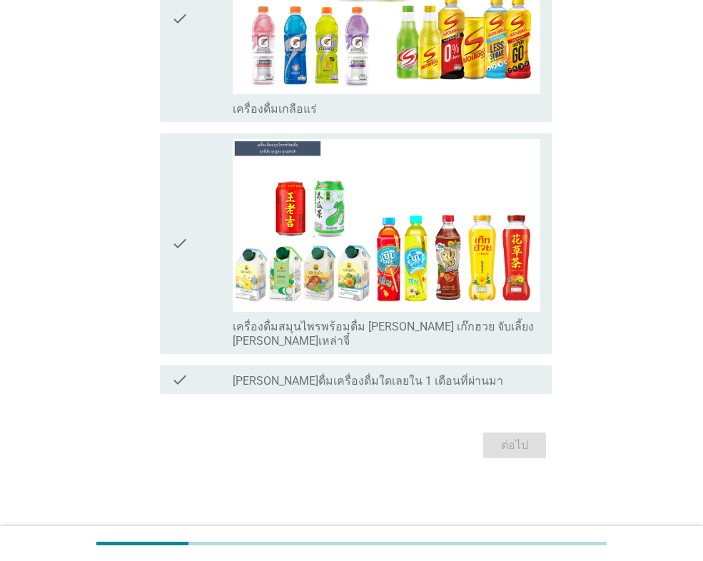
scroll to position [0, 0]
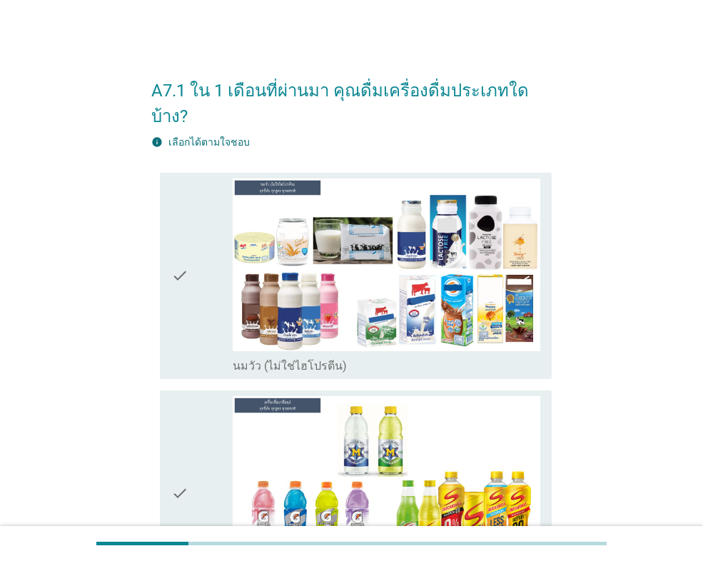
click at [215, 238] on div "check" at bounding box center [201, 275] width 61 height 195
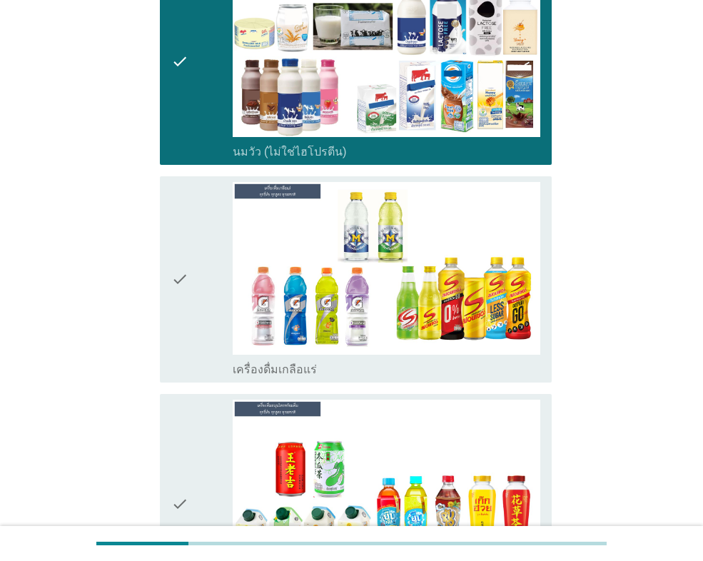
scroll to position [286, 0]
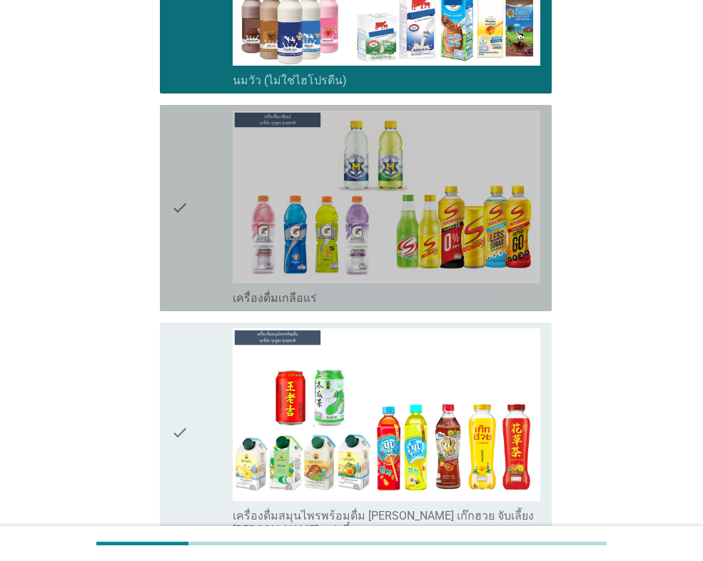
click at [206, 208] on div "check" at bounding box center [201, 208] width 61 height 195
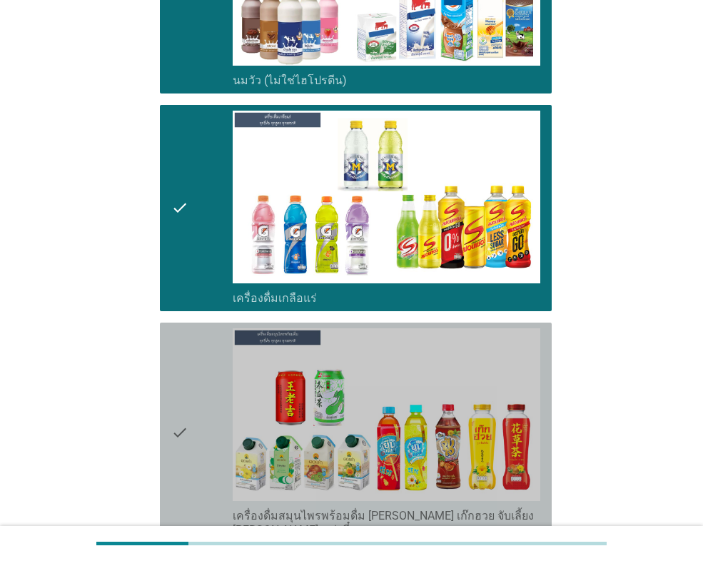
click at [208, 363] on div "check" at bounding box center [201, 432] width 61 height 209
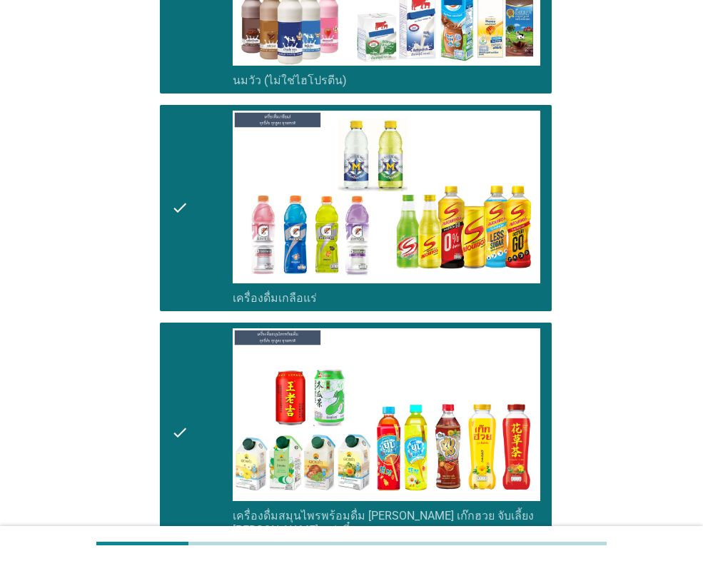
scroll to position [435, 0]
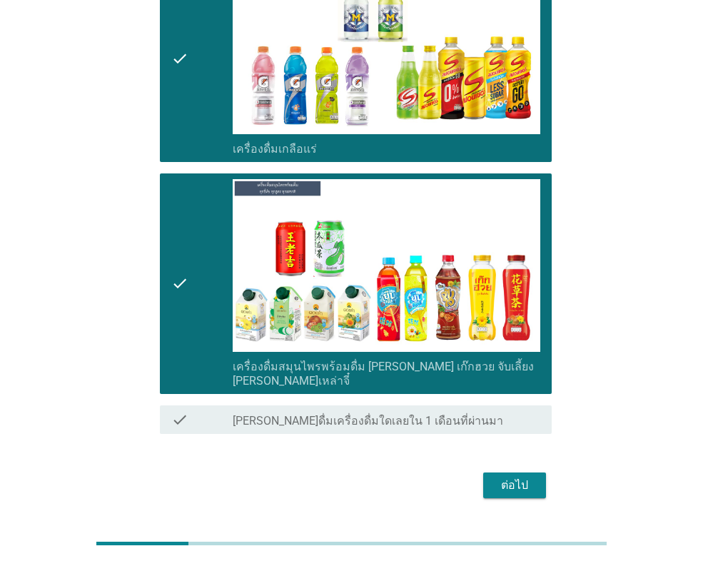
click at [515, 477] on div "ต่อไป" at bounding box center [515, 485] width 40 height 17
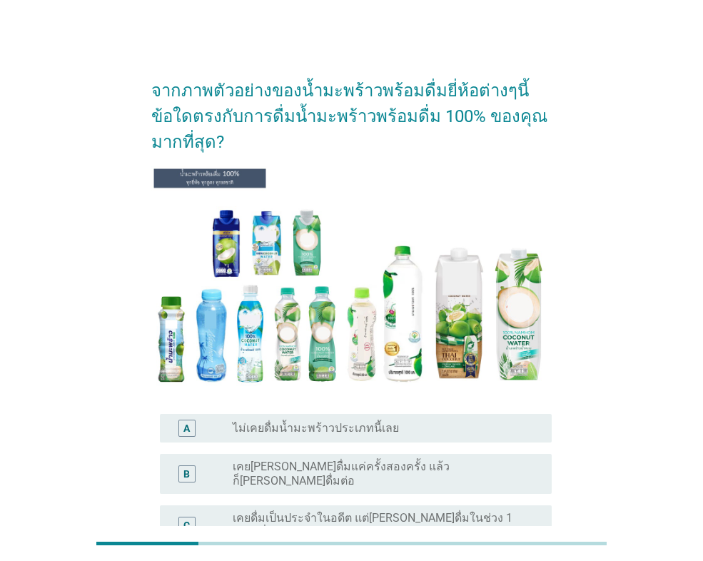
click at [437, 469] on div "radio_button_unchecked เคย[PERSON_NAME]ดื่มแค่ครั้งสองครั้ง แล้วก็[PERSON_NAME]…" at bounding box center [381, 474] width 296 height 29
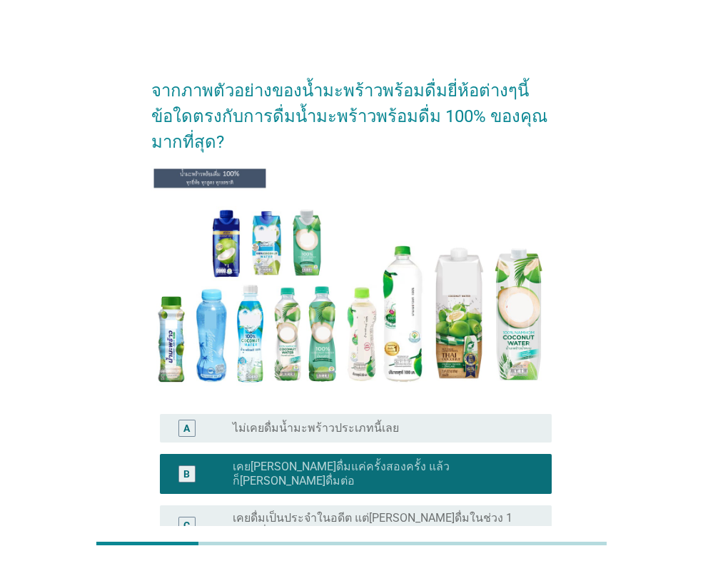
scroll to position [225, 0]
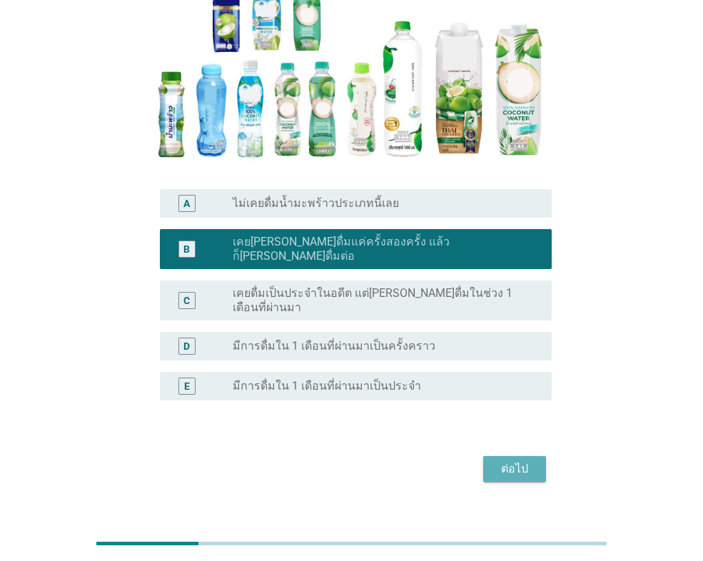
click at [528, 456] on button "ต่อไป" at bounding box center [514, 469] width 63 height 26
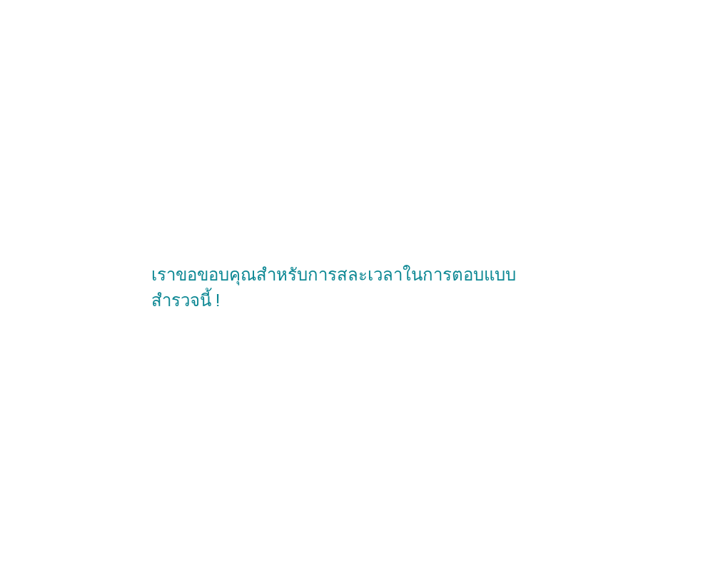
scroll to position [0, 0]
